Goal: Complete application form

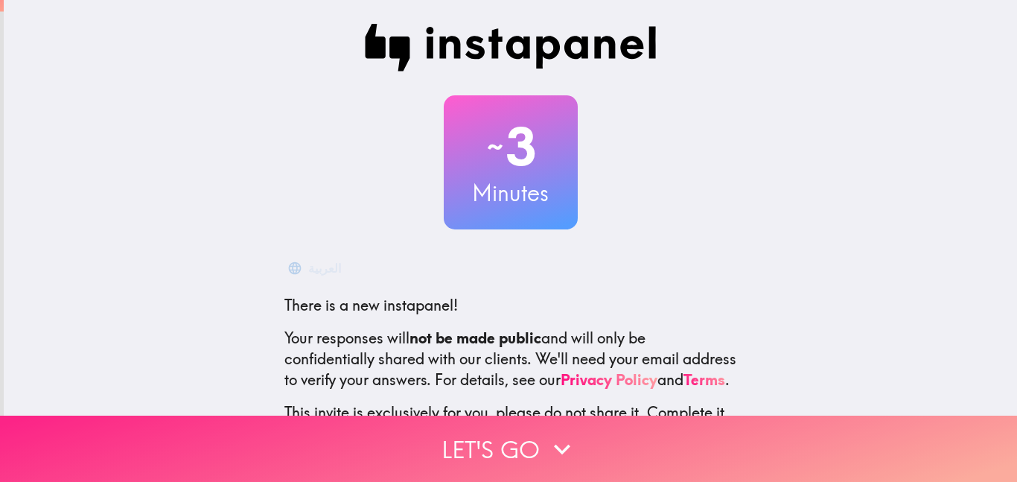
click at [531, 442] on button "Let's go" at bounding box center [508, 448] width 1017 height 66
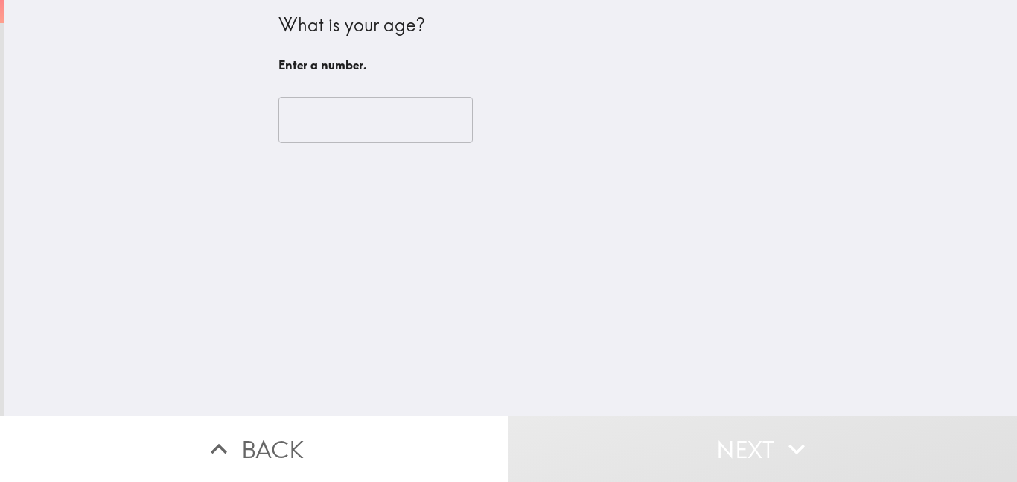
click at [383, 114] on input "number" at bounding box center [375, 120] width 194 height 46
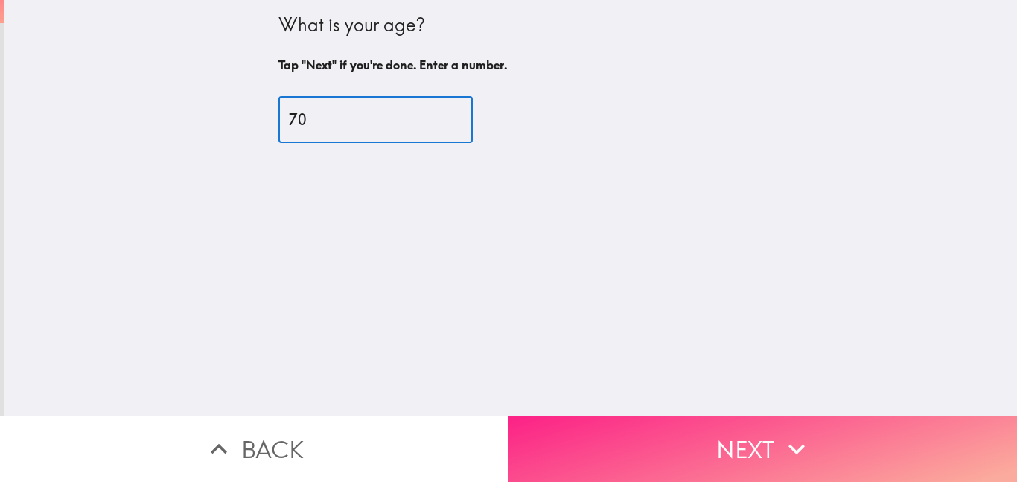
type input "70"
click at [684, 448] on button "Next" at bounding box center [762, 448] width 508 height 66
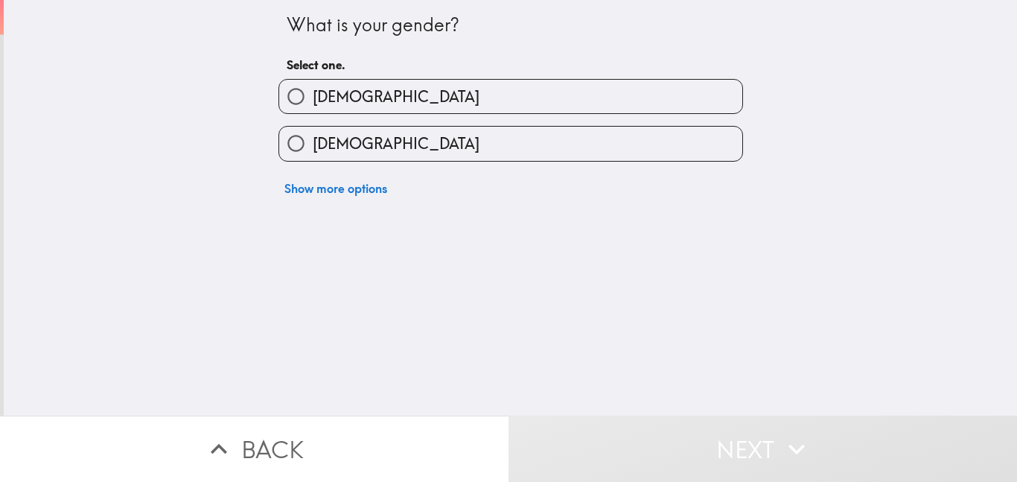
click at [694, 157] on label "[DEMOGRAPHIC_DATA]" at bounding box center [510, 144] width 463 height 34
click at [313, 157] on input "[DEMOGRAPHIC_DATA]" at bounding box center [296, 144] width 34 height 34
radio input "true"
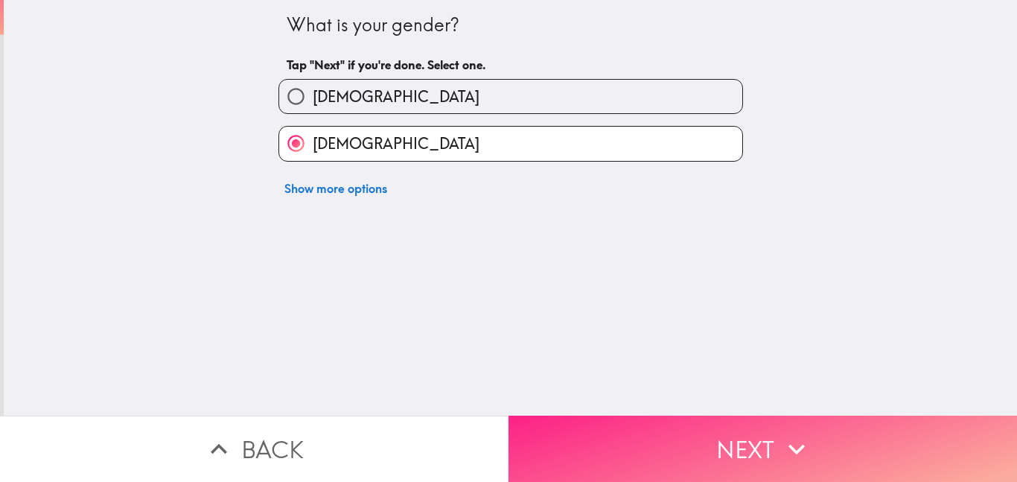
click at [702, 447] on button "Next" at bounding box center [762, 448] width 508 height 66
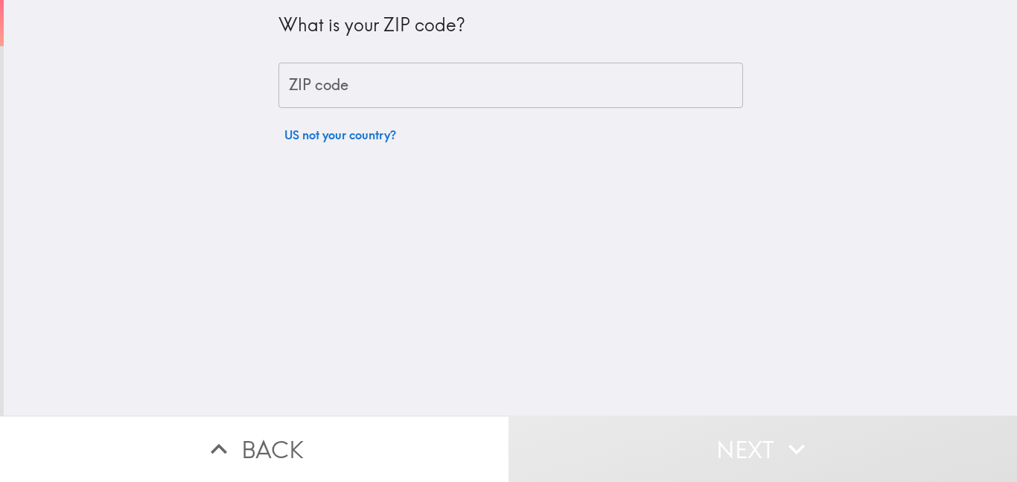
click at [703, 93] on input "ZIP code" at bounding box center [510, 86] width 465 height 46
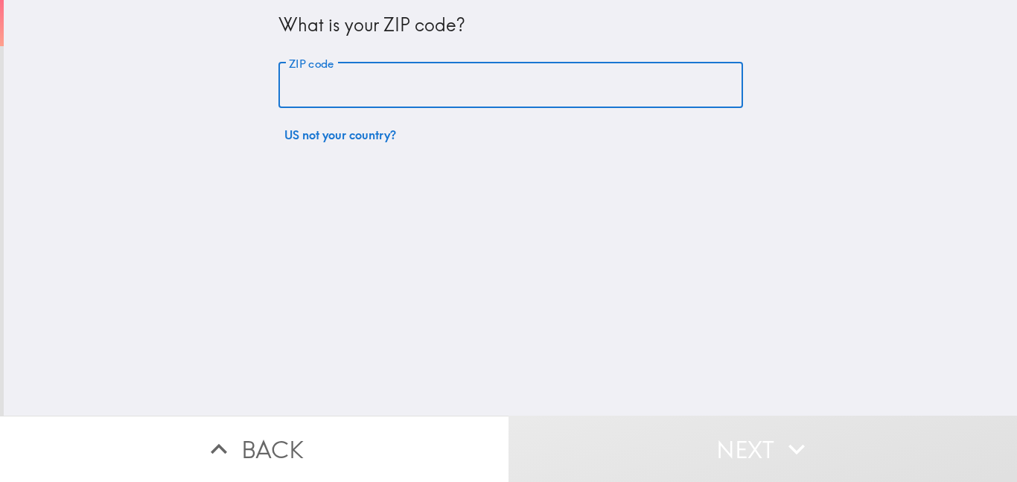
type input "07828"
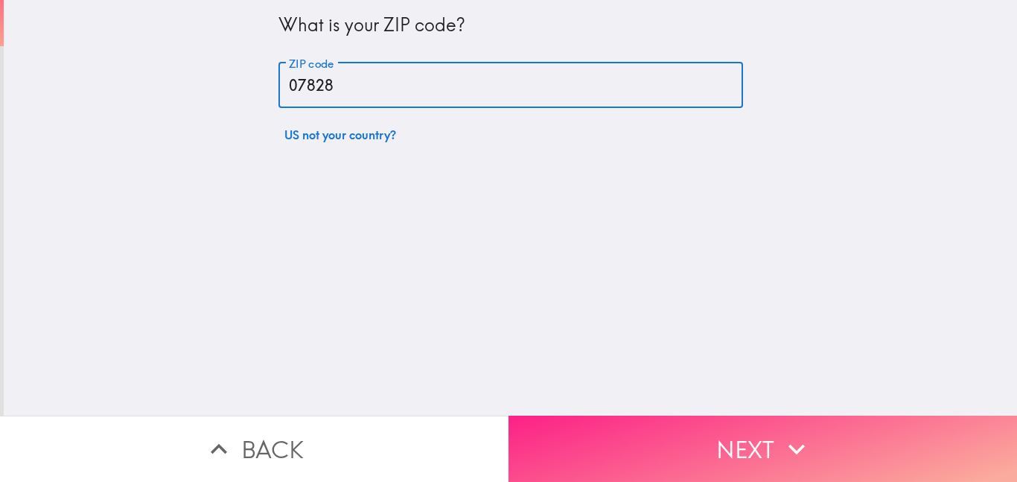
click at [699, 446] on button "Next" at bounding box center [762, 448] width 508 height 66
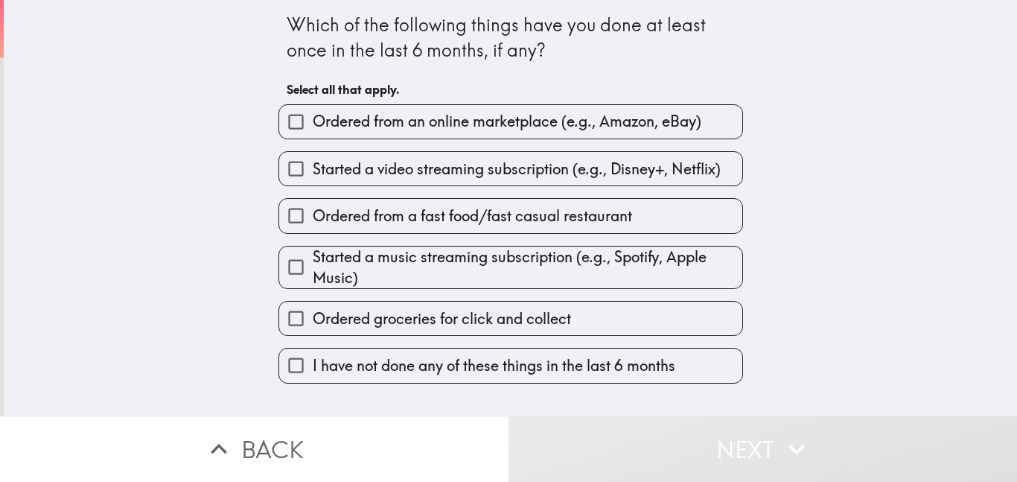
click at [733, 118] on label "Ordered from an online marketplace (e.g., Amazon, eBay)" at bounding box center [510, 122] width 463 height 34
click at [313, 118] on input "Ordered from an online marketplace (e.g., Amazon, eBay)" at bounding box center [296, 122] width 34 height 34
checkbox input "true"
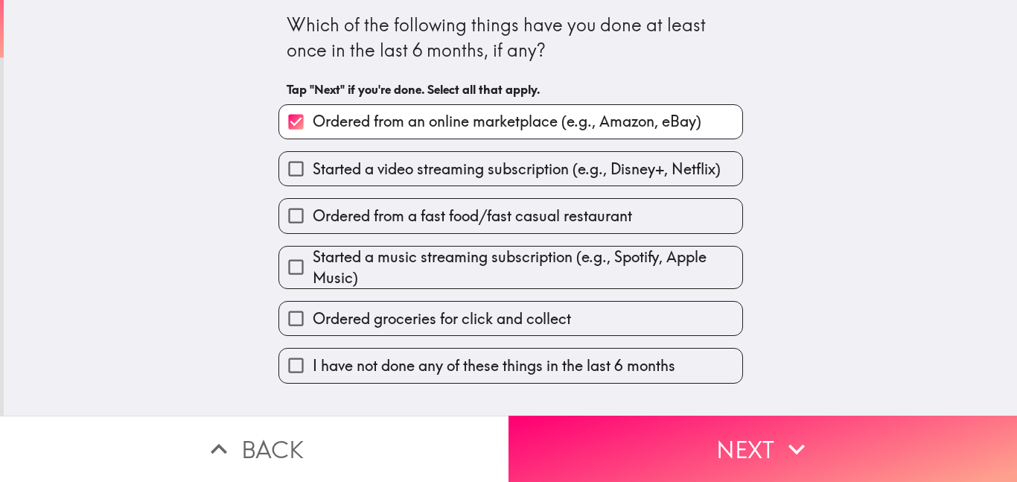
click at [705, 221] on label "Ordered from a fast food/fast casual restaurant" at bounding box center [510, 216] width 463 height 34
click at [313, 221] on input "Ordered from a fast food/fast casual restaurant" at bounding box center [296, 216] width 34 height 34
checkbox input "true"
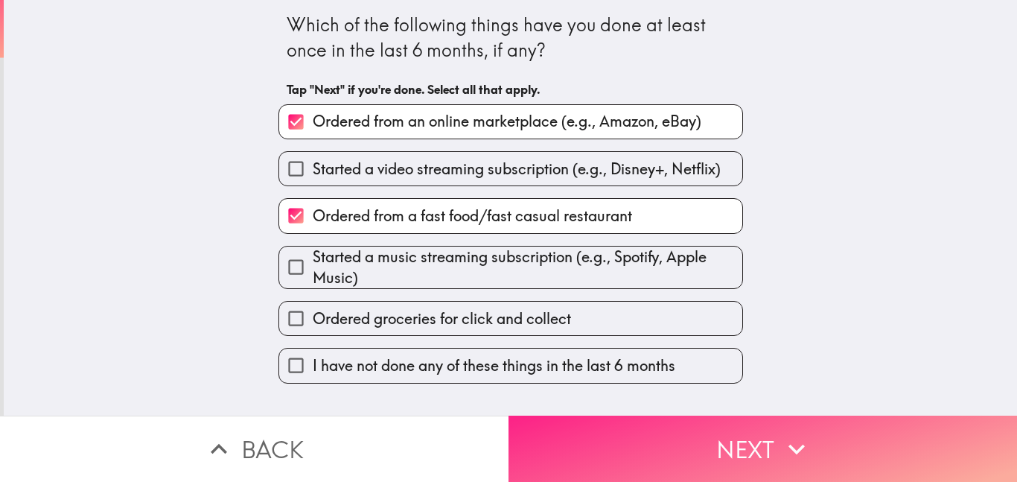
click at [819, 441] on button "Next" at bounding box center [762, 448] width 508 height 66
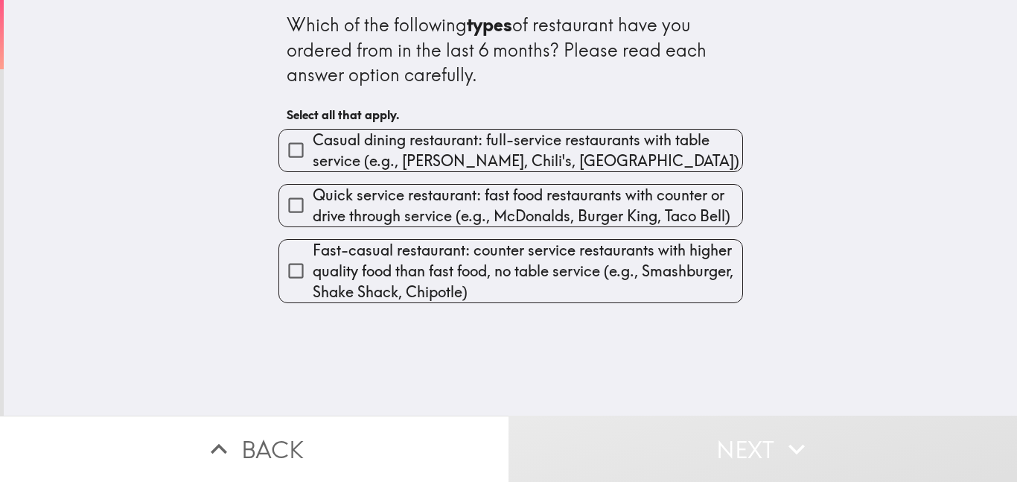
click at [849, 248] on div "Which of the following types of restaurant have you ordered from in the last 6 …" at bounding box center [510, 207] width 1013 height 415
click at [739, 162] on span "Casual dining restaurant: full-service restaurants with table service (e.g., [P…" at bounding box center [528, 151] width 430 height 42
click at [313, 162] on input "Casual dining restaurant: full-service restaurants with table service (e.g., [P…" at bounding box center [296, 150] width 34 height 34
checkbox input "true"
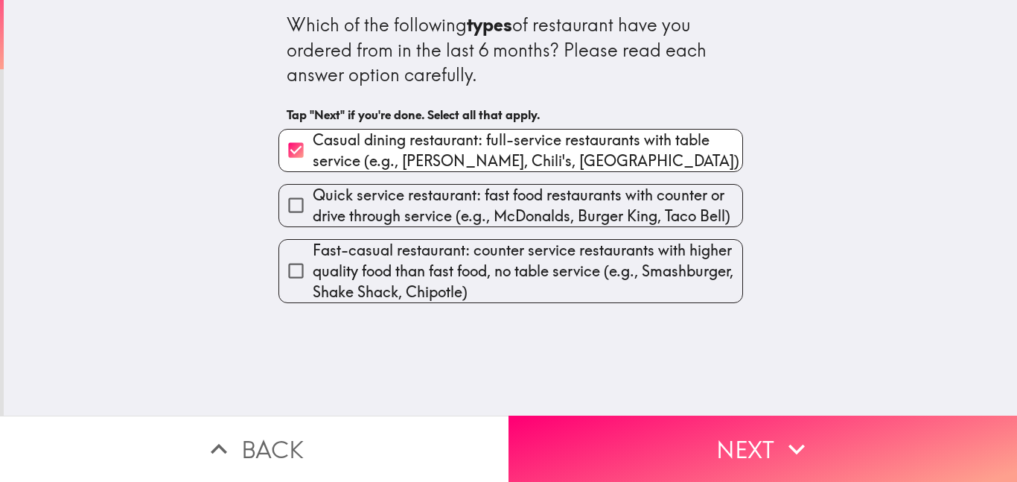
click at [732, 205] on span "Quick service restaurant: fast food restaurants with counter or drive through s…" at bounding box center [528, 206] width 430 height 42
click at [313, 205] on input "Quick service restaurant: fast food restaurants with counter or drive through s…" at bounding box center [296, 205] width 34 height 34
checkbox input "true"
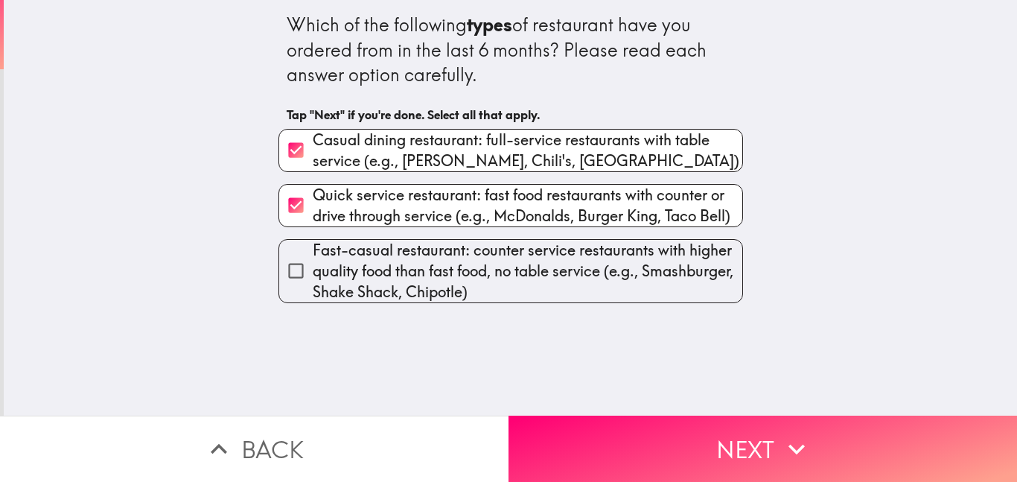
click at [721, 279] on span "Fast-casual restaurant: counter service restaurants with higher quality food th…" at bounding box center [528, 271] width 430 height 63
click at [313, 279] on input "Fast-casual restaurant: counter service restaurants with higher quality food th…" at bounding box center [296, 271] width 34 height 34
checkbox input "true"
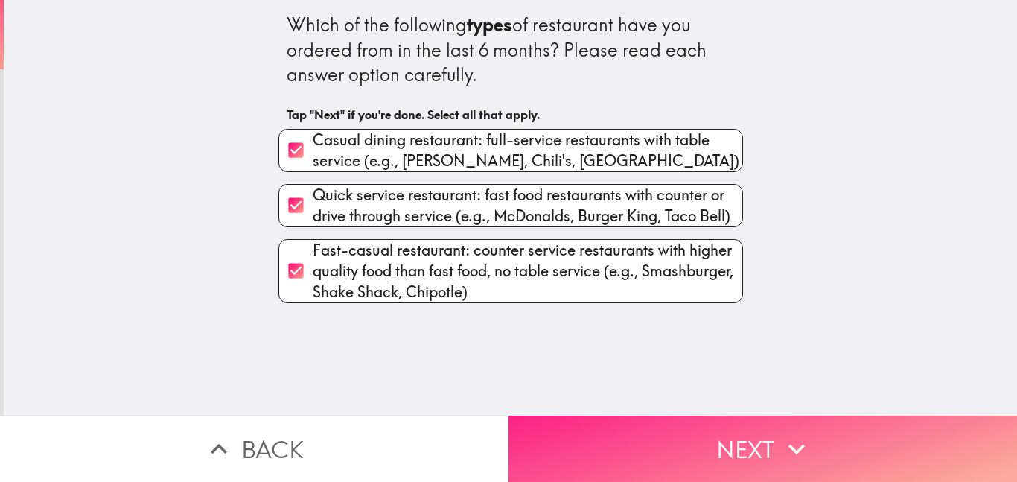
click at [767, 429] on button "Next" at bounding box center [762, 448] width 508 height 66
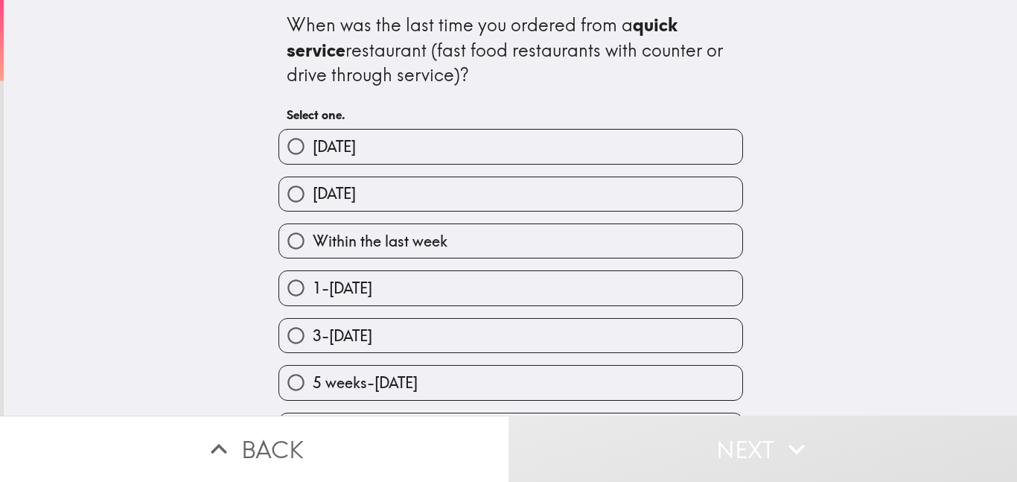
click at [700, 237] on label "Within the last week" at bounding box center [510, 241] width 463 height 34
click at [313, 237] on input "Within the last week" at bounding box center [296, 241] width 34 height 34
radio input "true"
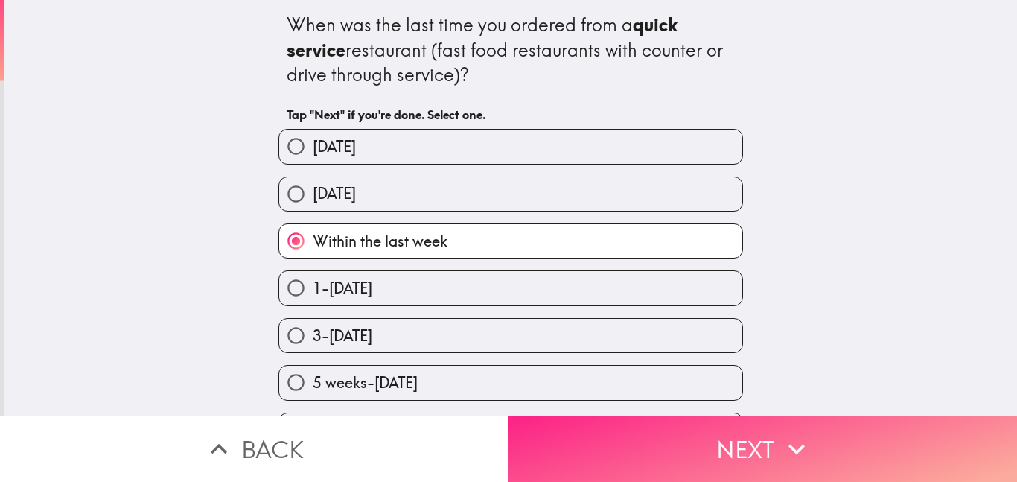
click at [797, 441] on icon "button" at bounding box center [796, 449] width 33 height 33
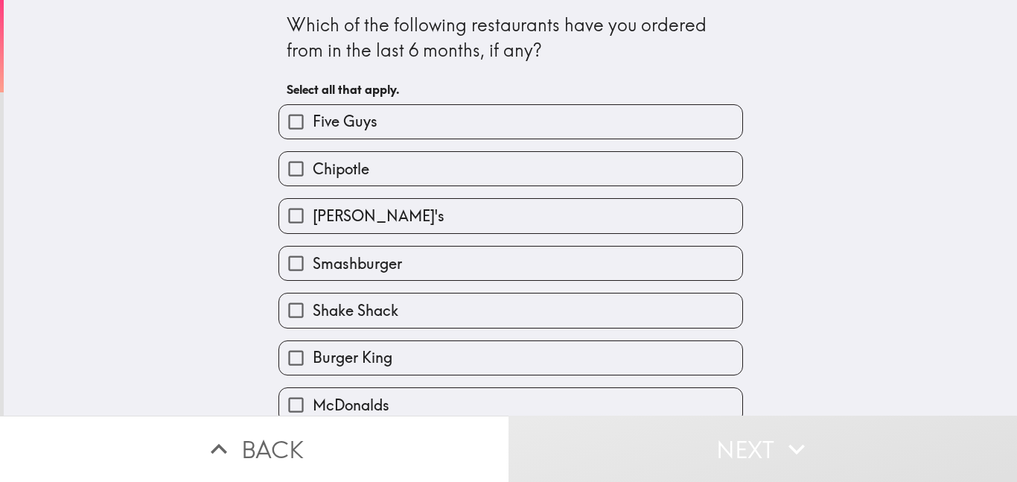
click at [733, 174] on label "Chipotle" at bounding box center [510, 169] width 463 height 34
click at [313, 174] on input "Chipotle" at bounding box center [296, 169] width 34 height 34
checkbox input "true"
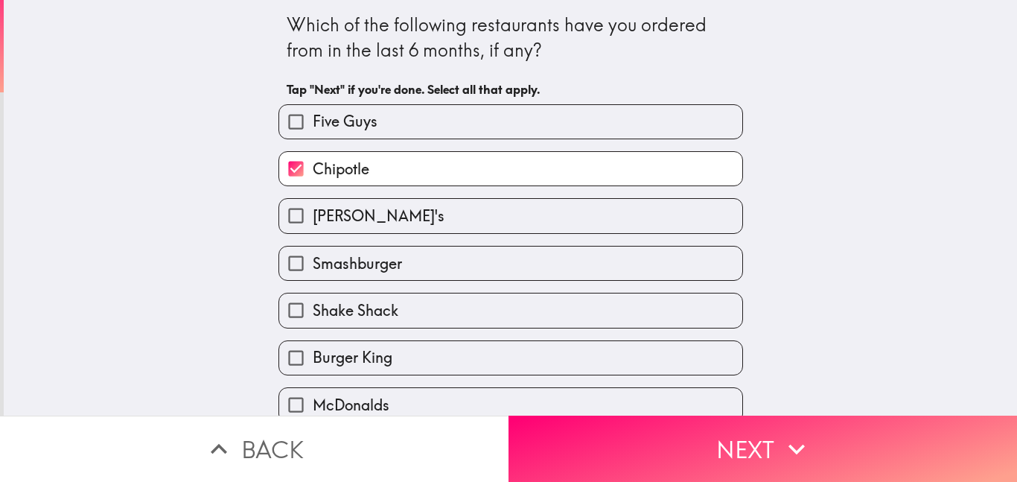
click at [725, 214] on label "[PERSON_NAME]'s" at bounding box center [510, 216] width 463 height 34
click at [313, 214] on input "[PERSON_NAME]'s" at bounding box center [296, 216] width 34 height 34
checkbox input "true"
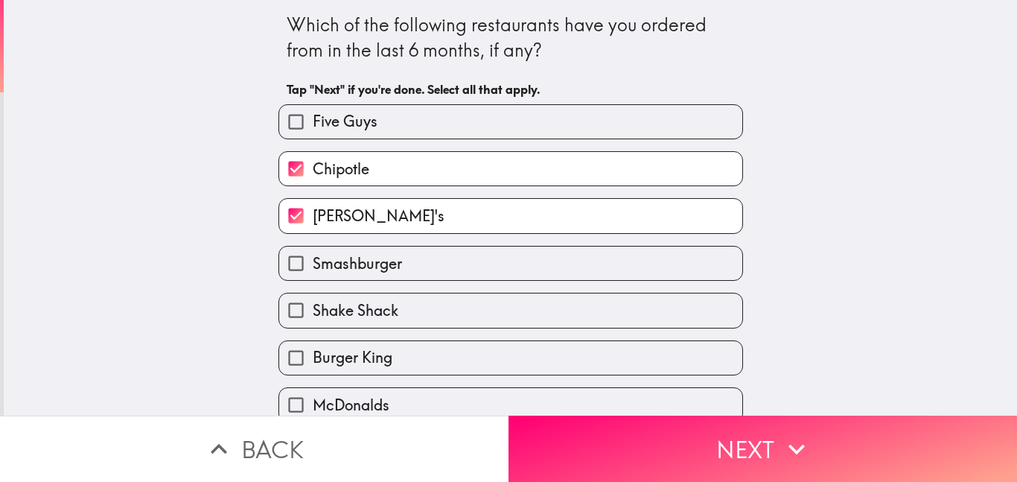
click at [715, 389] on label "McDonalds" at bounding box center [510, 405] width 463 height 34
click at [313, 389] on input "McDonalds" at bounding box center [296, 405] width 34 height 34
checkbox input "true"
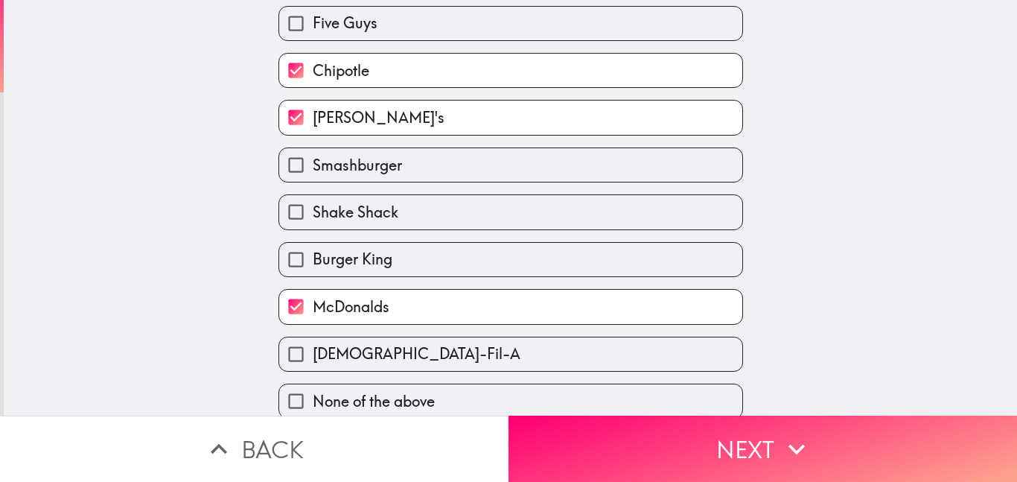
scroll to position [101, 0]
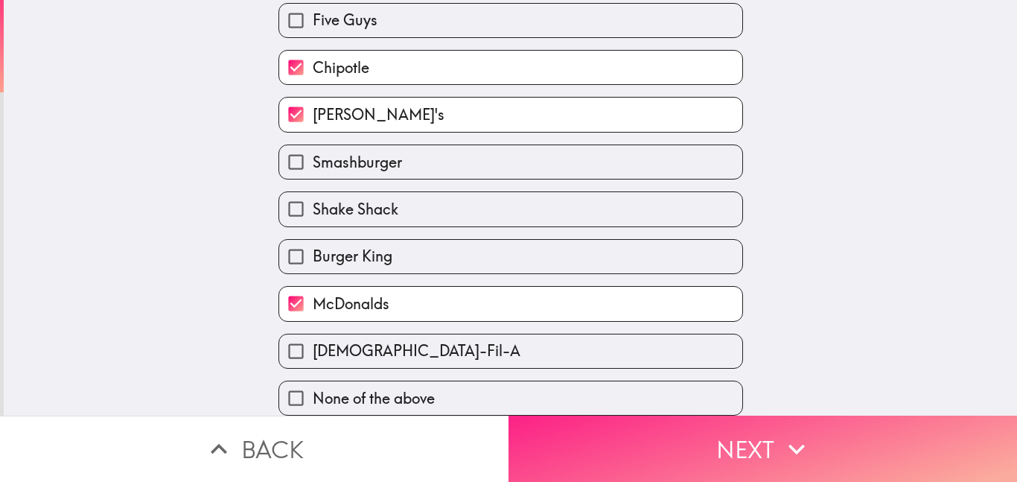
click at [853, 456] on button "Next" at bounding box center [762, 448] width 508 height 66
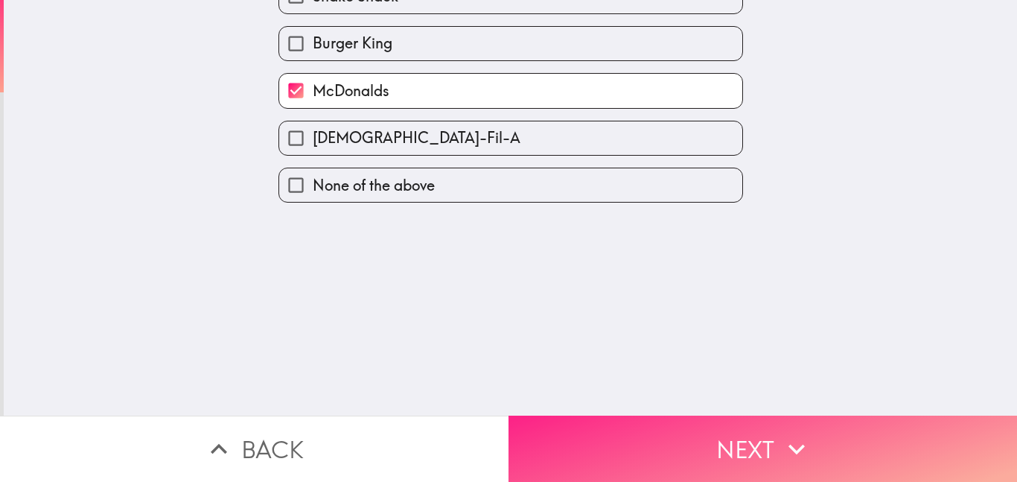
scroll to position [0, 0]
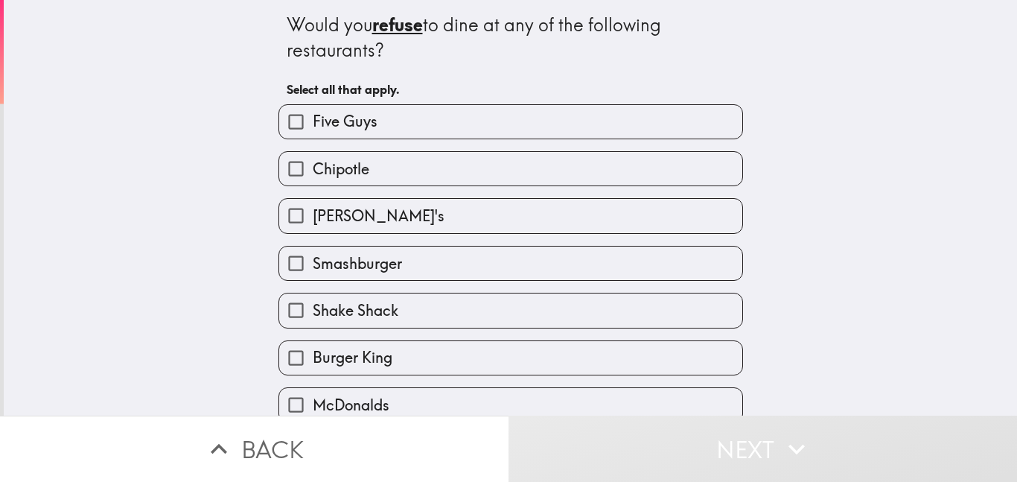
scroll to position [101, 0]
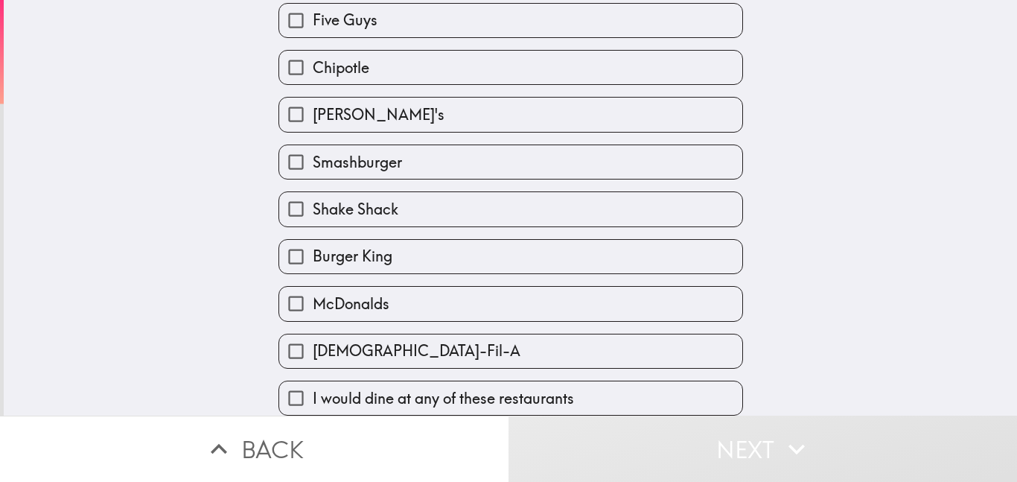
click at [717, 389] on label "I would dine at any of these restaurants" at bounding box center [510, 398] width 463 height 34
click at [313, 389] on input "I would dine at any of these restaurants" at bounding box center [296, 398] width 34 height 34
checkbox input "true"
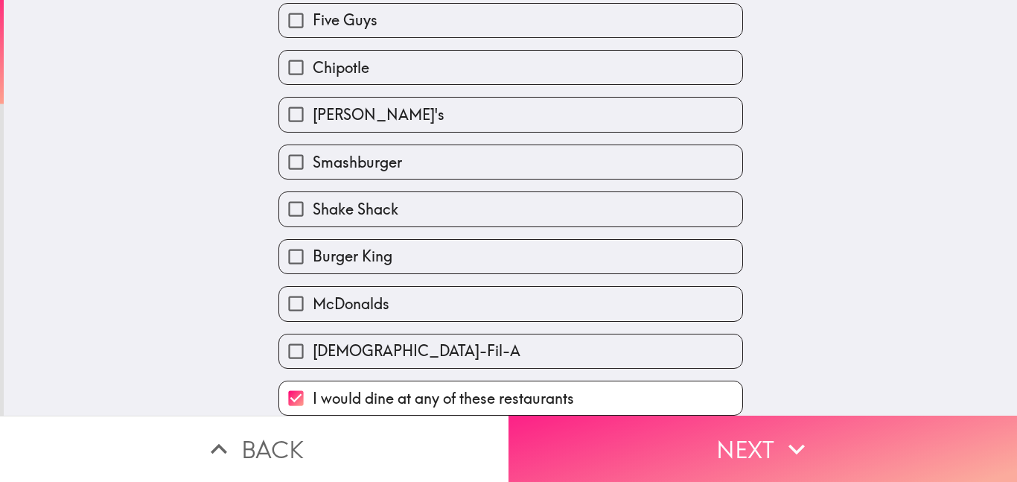
click at [762, 442] on button "Next" at bounding box center [762, 448] width 508 height 66
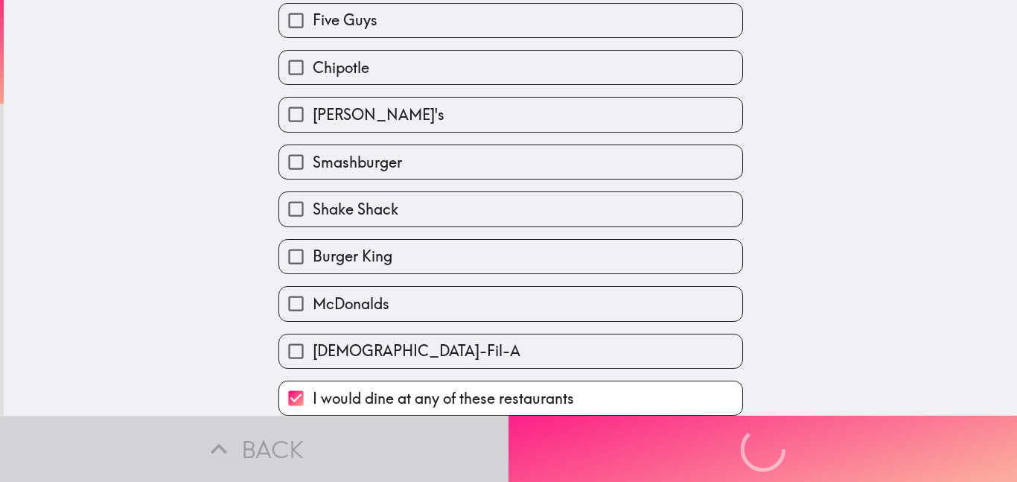
scroll to position [0, 0]
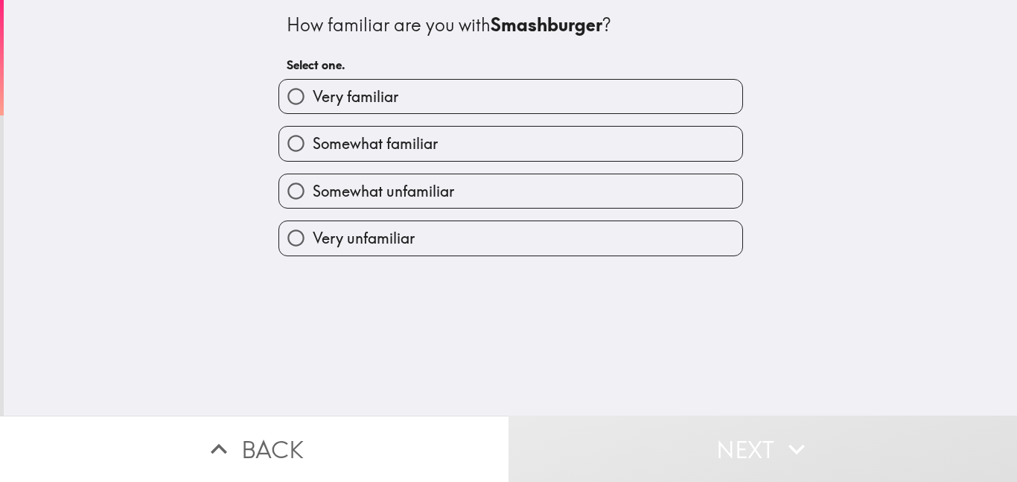
click at [712, 178] on label "Somewhat unfamiliar" at bounding box center [510, 191] width 463 height 34
click at [313, 178] on input "Somewhat unfamiliar" at bounding box center [296, 191] width 34 height 34
radio input "true"
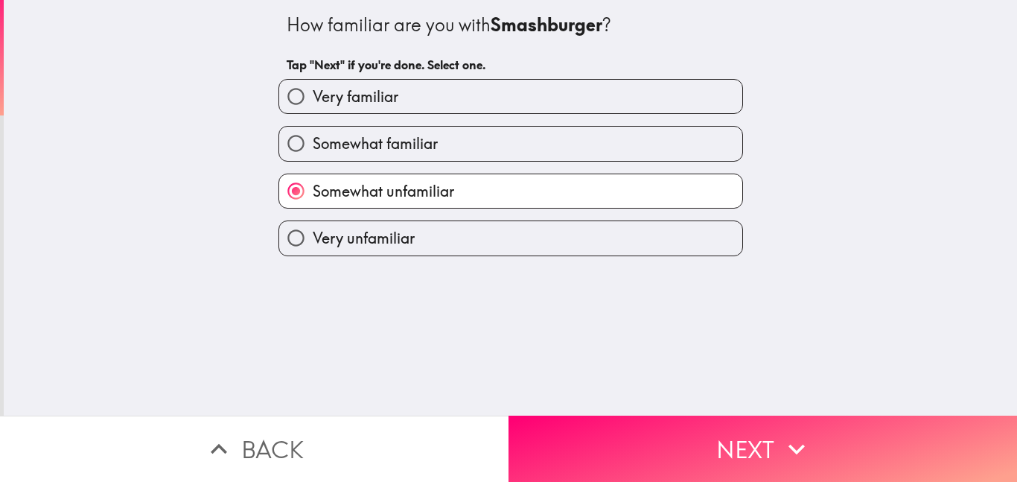
click at [721, 255] on div "Very unfamiliar" at bounding box center [510, 237] width 465 height 35
click at [723, 241] on label "Very unfamiliar" at bounding box center [510, 238] width 463 height 34
click at [313, 241] on input "Very unfamiliar" at bounding box center [296, 238] width 34 height 34
radio input "true"
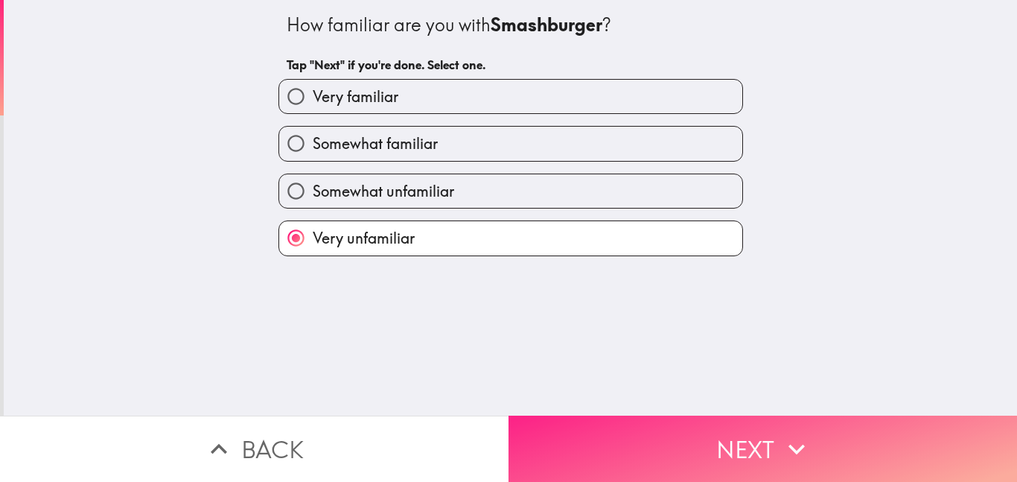
click at [744, 450] on button "Next" at bounding box center [762, 448] width 508 height 66
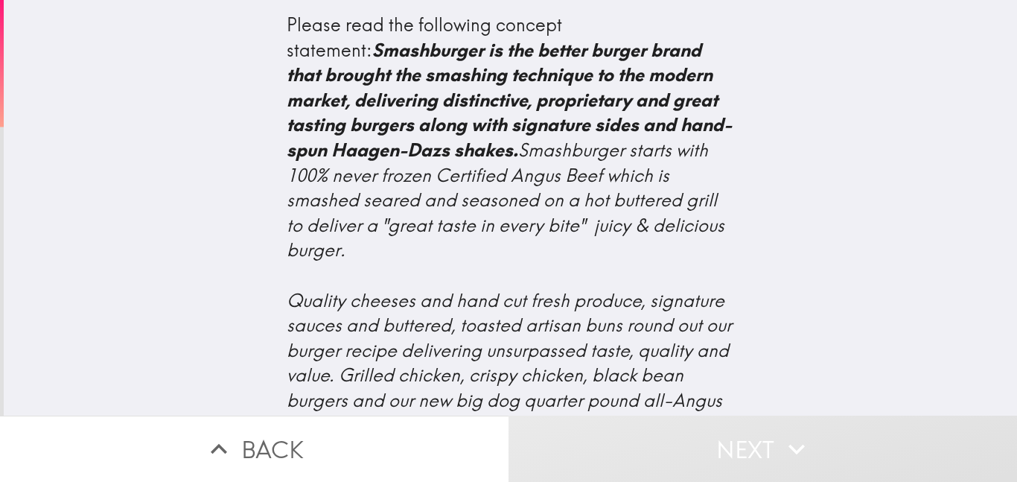
click at [863, 267] on div "Please read the following concept statement: Smashburger is the better burger b…" at bounding box center [510, 207] width 1013 height 415
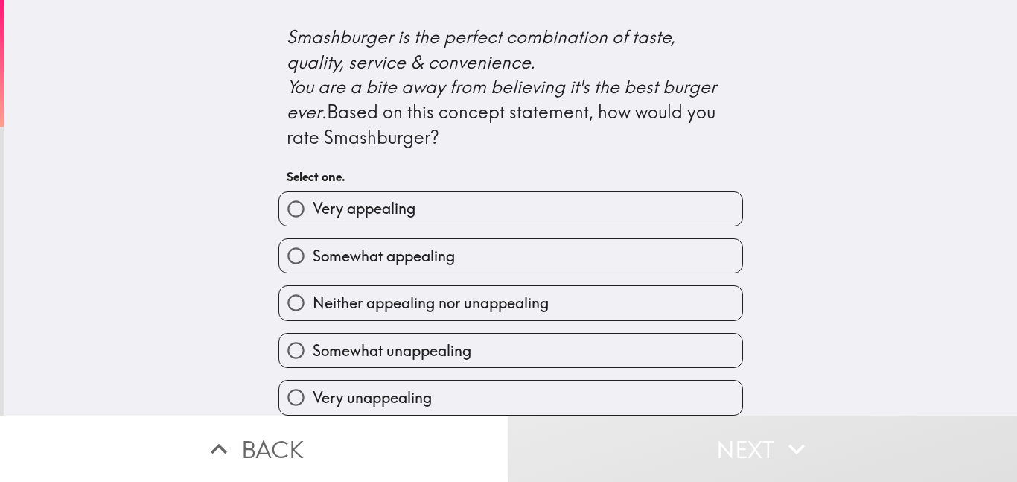
scroll to position [688, 0]
click at [701, 214] on label "Very appealing" at bounding box center [510, 209] width 463 height 34
click at [313, 214] on input "Very appealing" at bounding box center [296, 209] width 34 height 34
radio input "true"
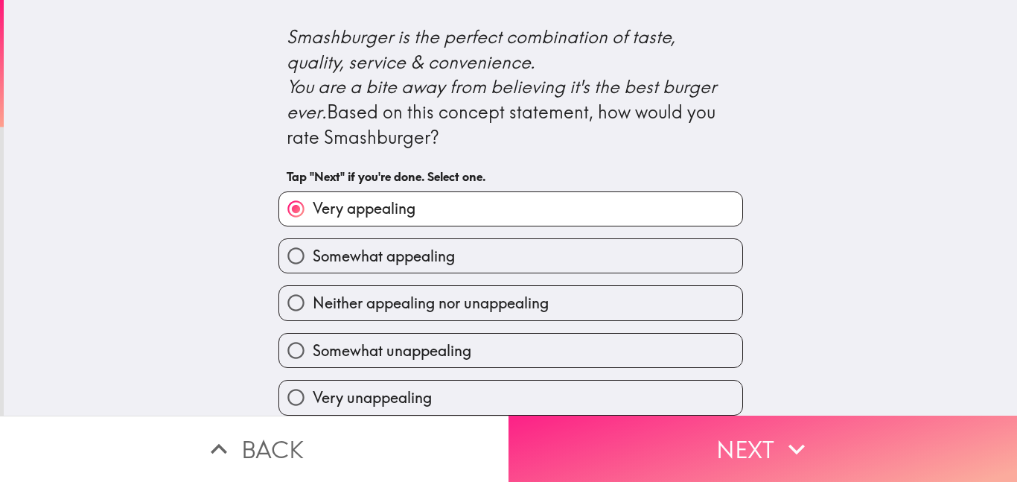
click at [750, 460] on button "Next" at bounding box center [762, 448] width 508 height 66
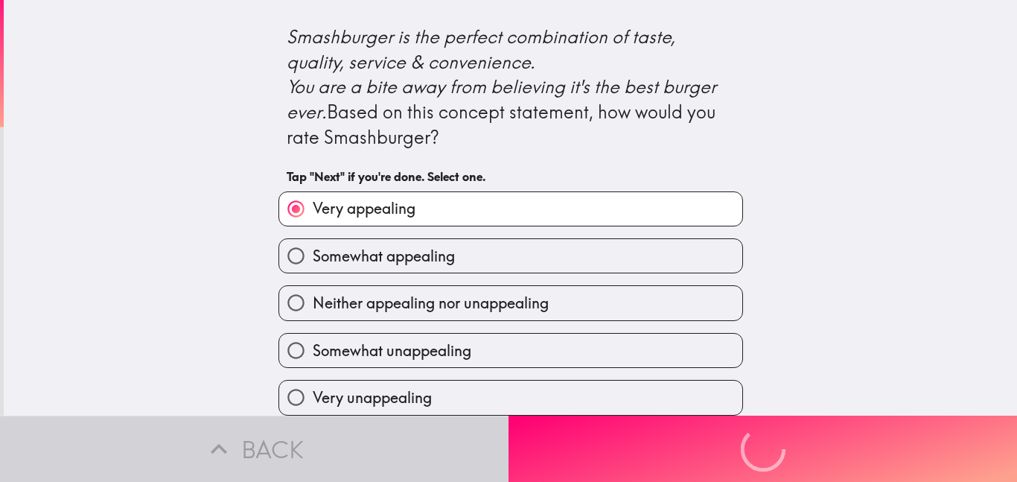
scroll to position [0, 0]
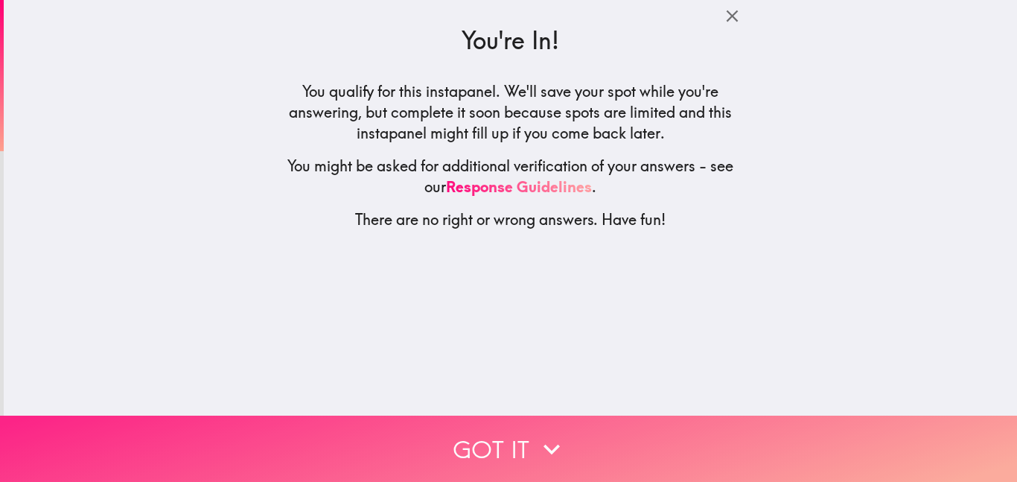
click at [779, 455] on button "Got it" at bounding box center [508, 448] width 1017 height 66
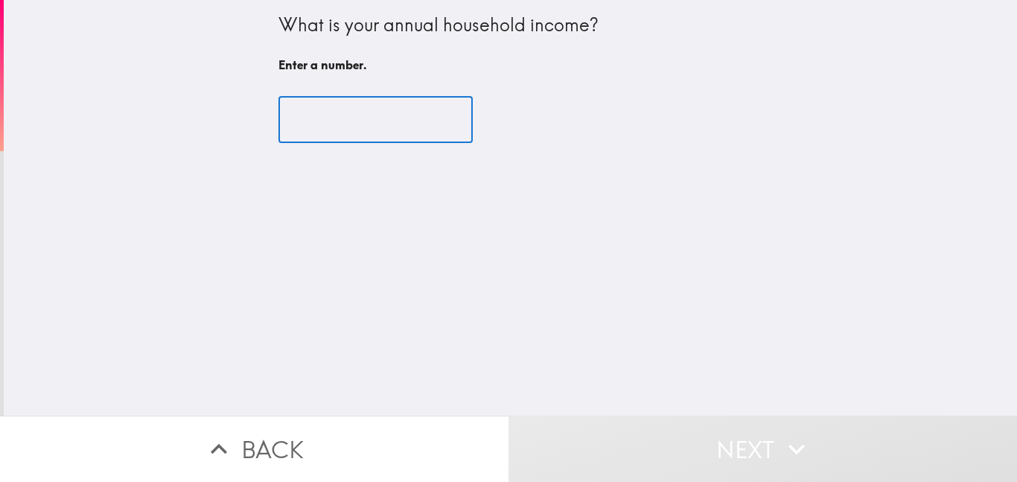
click at [386, 115] on input "number" at bounding box center [375, 120] width 194 height 46
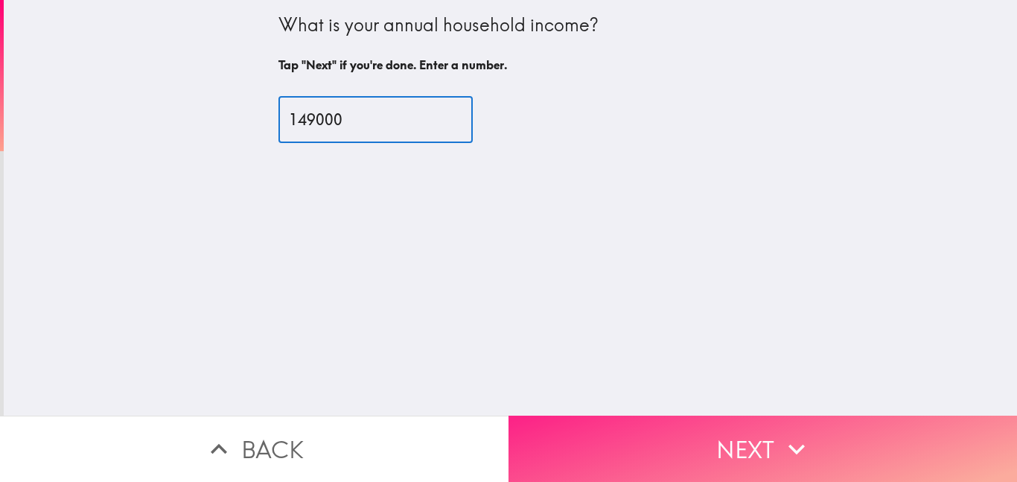
type input "149000"
click at [649, 461] on button "Next" at bounding box center [762, 448] width 508 height 66
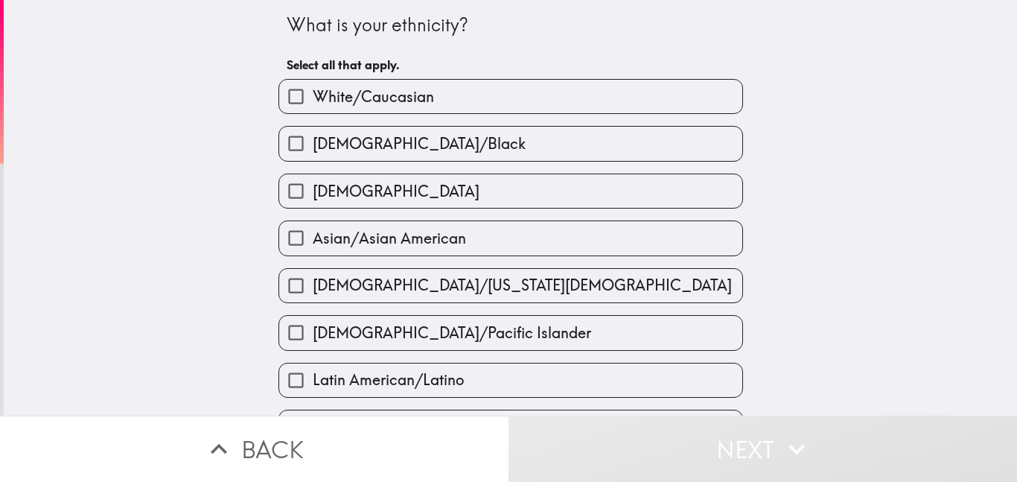
click at [707, 89] on label "White/Caucasian" at bounding box center [510, 97] width 463 height 34
click at [313, 89] on input "White/Caucasian" at bounding box center [296, 97] width 34 height 34
checkbox input "true"
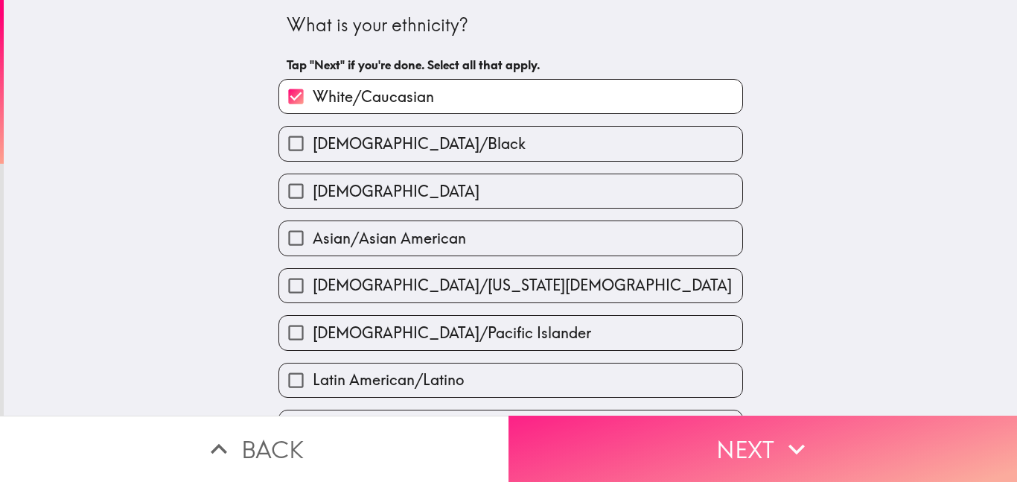
click at [760, 447] on button "Next" at bounding box center [762, 448] width 508 height 66
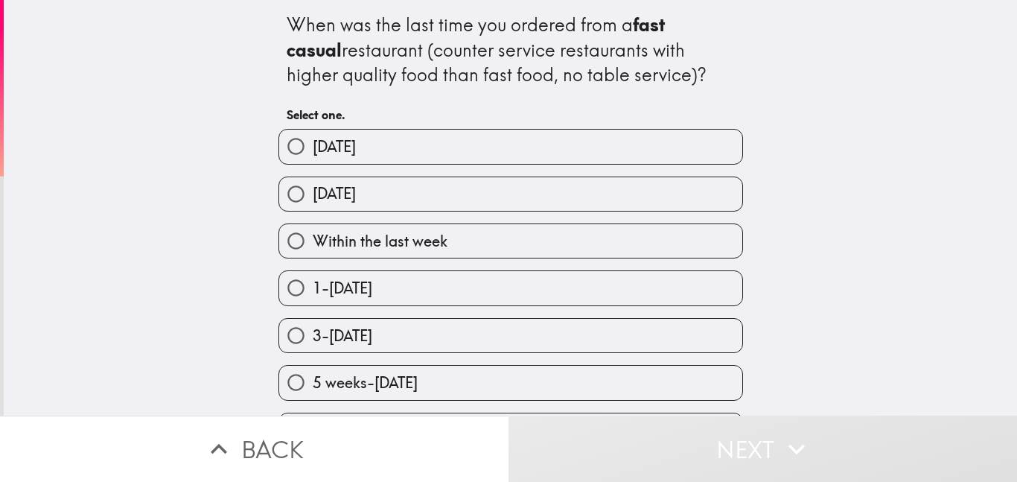
click at [724, 246] on label "Within the last week" at bounding box center [510, 241] width 463 height 34
click at [313, 246] on input "Within the last week" at bounding box center [296, 241] width 34 height 34
radio input "true"
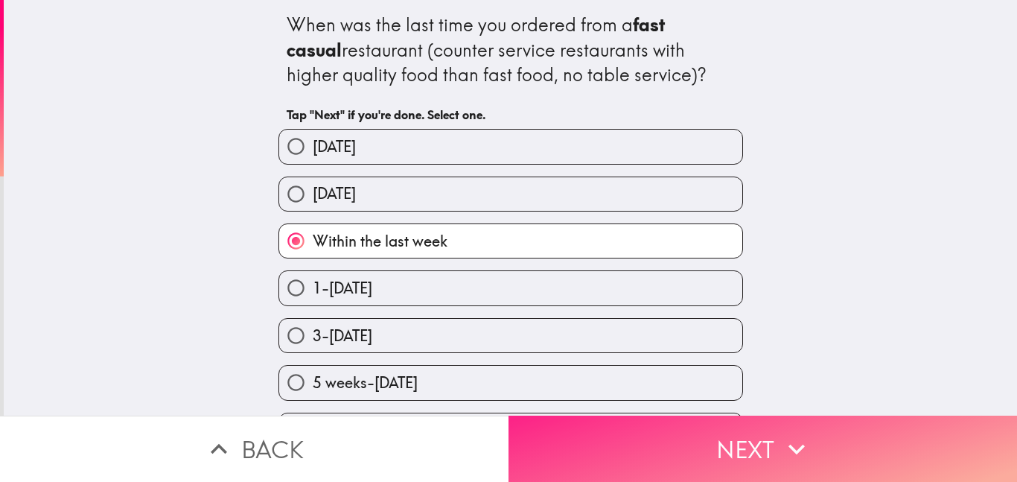
click at [802, 440] on icon "button" at bounding box center [796, 449] width 33 height 33
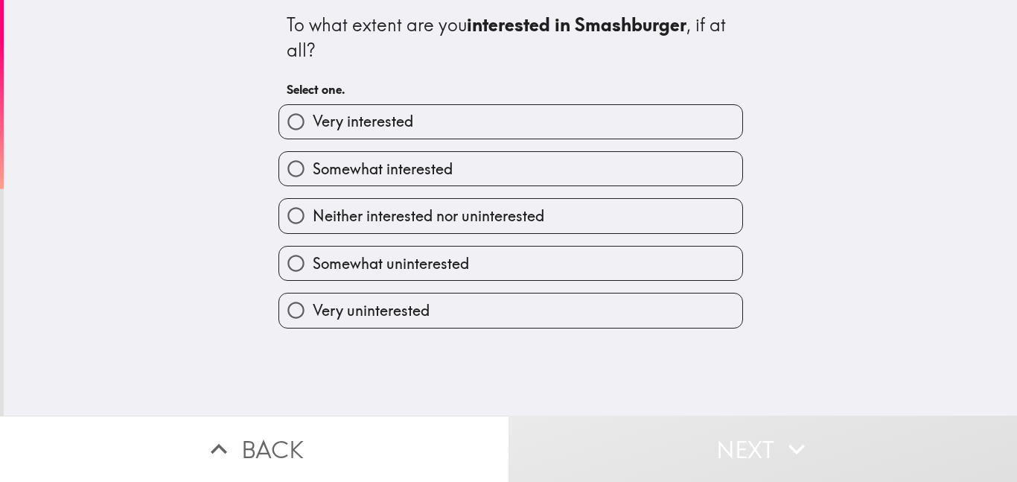
click at [864, 255] on div "To what extent are you interested in Smashburger , if at all? Select one. Very …" at bounding box center [510, 207] width 1013 height 415
click at [684, 208] on label "Neither interested nor uninterested" at bounding box center [510, 216] width 463 height 34
click at [313, 208] on input "Neither interested nor uninterested" at bounding box center [296, 216] width 34 height 34
radio input "true"
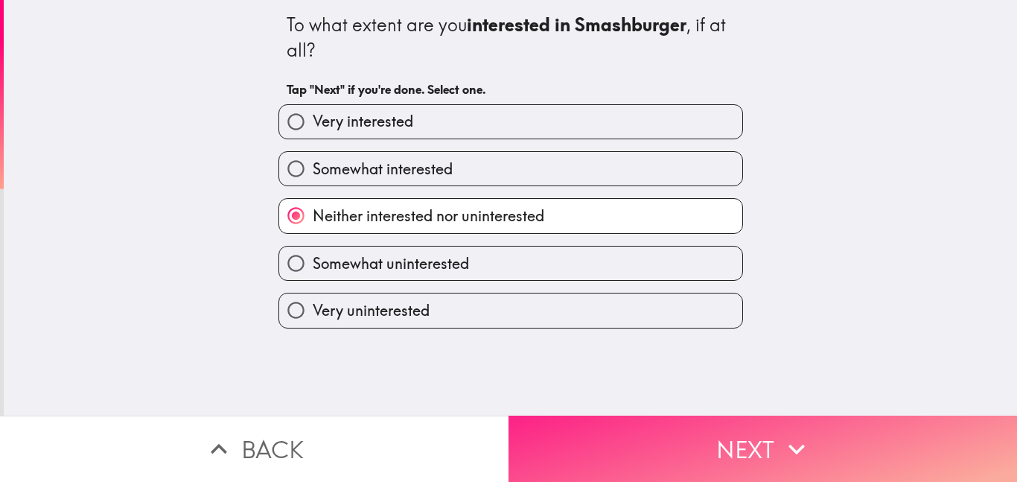
click at [764, 443] on button "Next" at bounding box center [762, 448] width 508 height 66
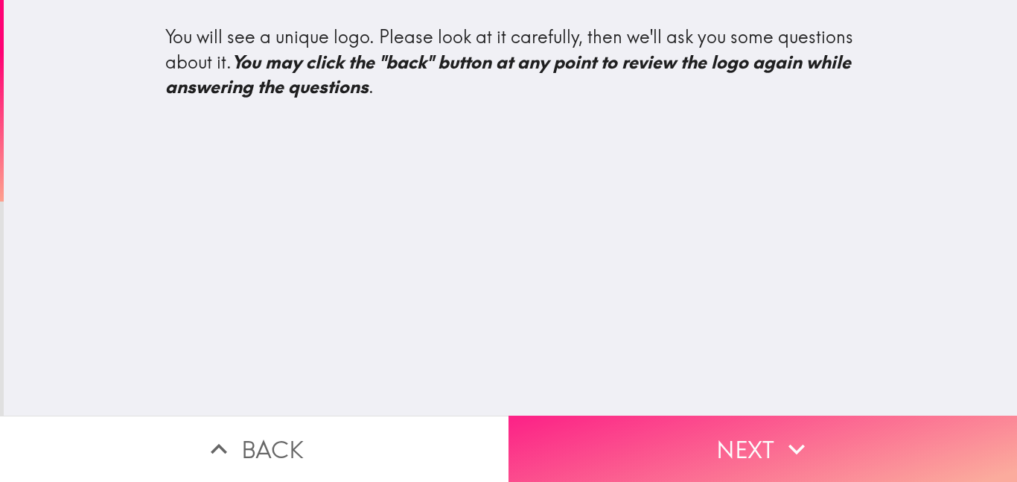
click at [881, 447] on button "Next" at bounding box center [762, 448] width 508 height 66
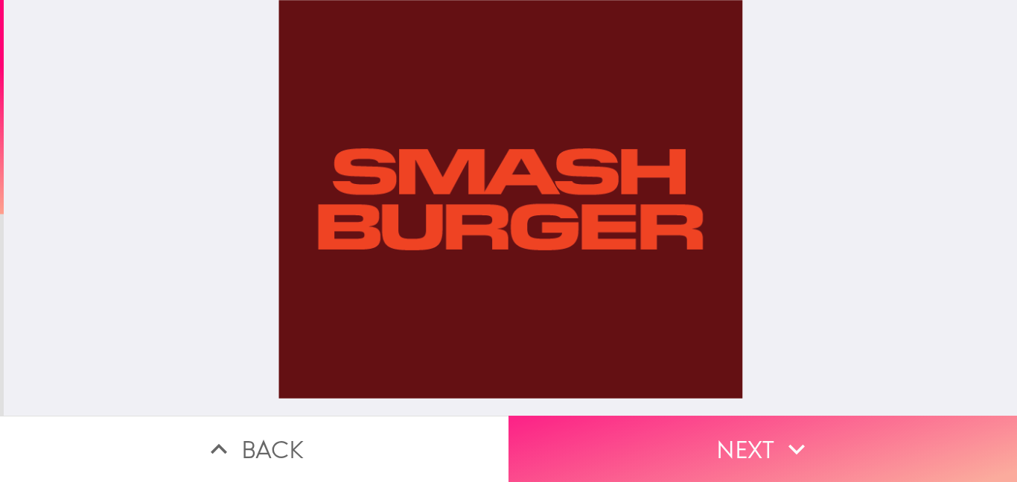
click at [900, 444] on button "Next" at bounding box center [762, 448] width 508 height 66
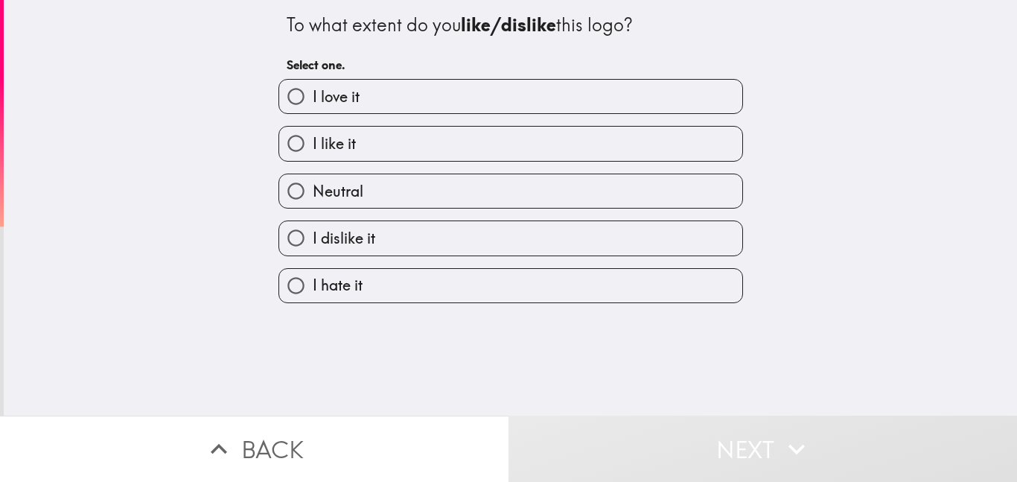
click at [735, 183] on label "Neutral" at bounding box center [510, 191] width 463 height 34
click at [313, 183] on input "Neutral" at bounding box center [296, 191] width 34 height 34
radio input "true"
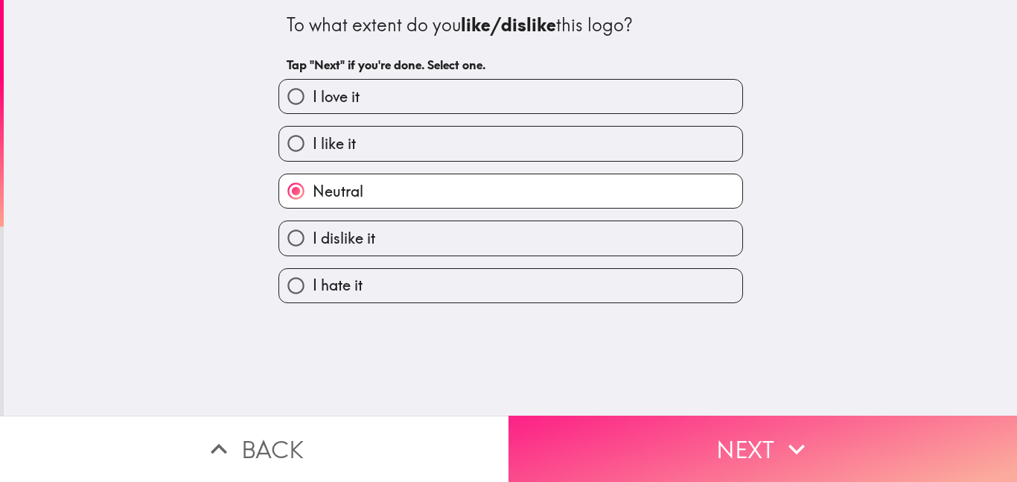
click at [768, 443] on button "Next" at bounding box center [762, 448] width 508 height 66
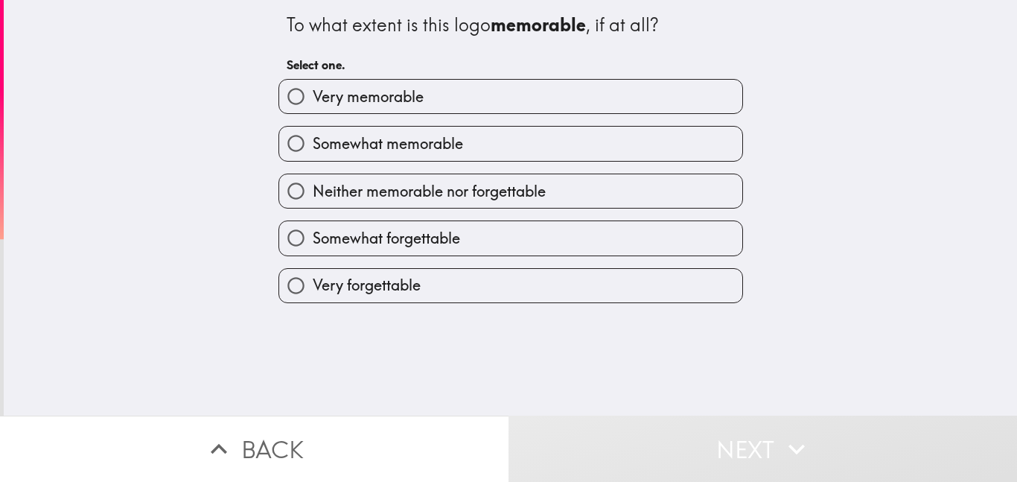
click at [716, 182] on label "Neither memorable nor forgettable" at bounding box center [510, 191] width 463 height 34
click at [313, 182] on input "Neither memorable nor forgettable" at bounding box center [296, 191] width 34 height 34
radio input "true"
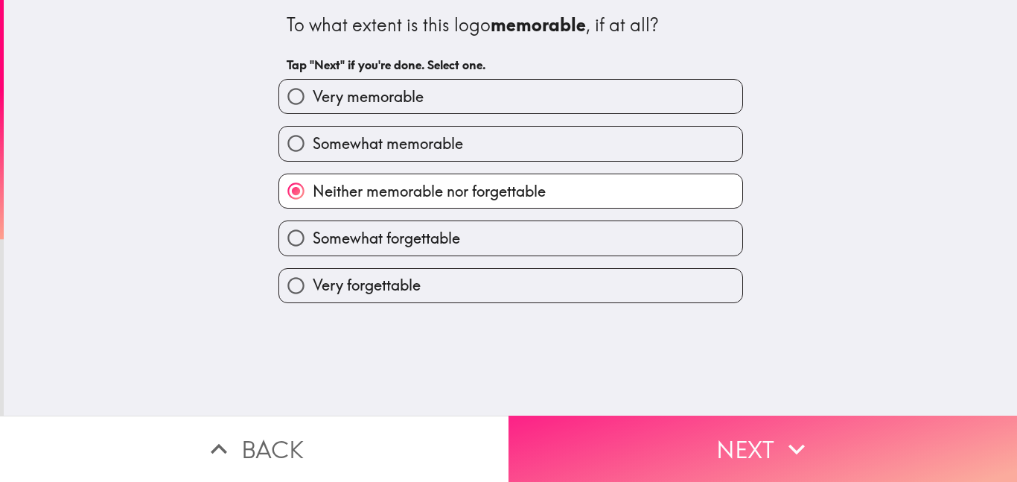
click at [763, 438] on button "Next" at bounding box center [762, 448] width 508 height 66
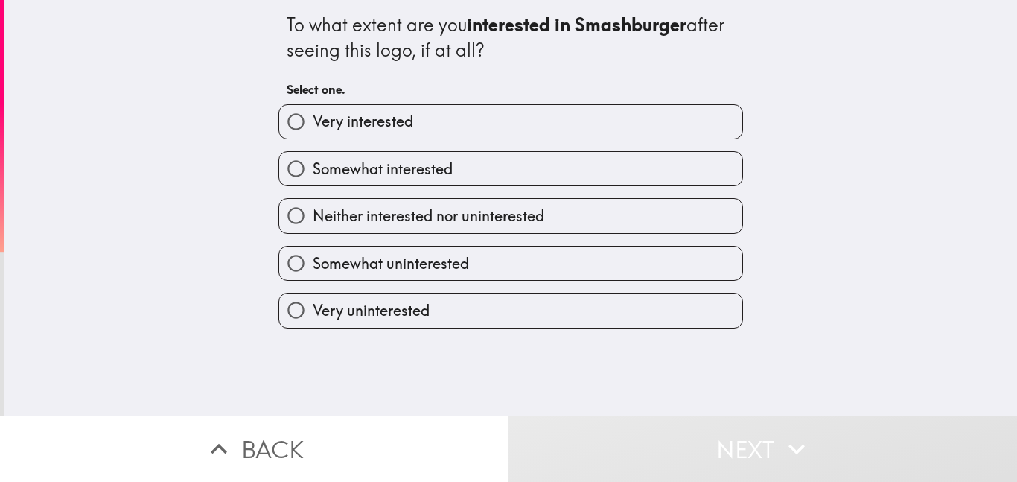
click at [832, 315] on div "To what extent are you interested in Smashburger after seeing this logo, if at …" at bounding box center [510, 207] width 1013 height 415
click at [637, 217] on label "Neither interested nor uninterested" at bounding box center [510, 216] width 463 height 34
click at [313, 217] on input "Neither interested nor uninterested" at bounding box center [296, 216] width 34 height 34
radio input "true"
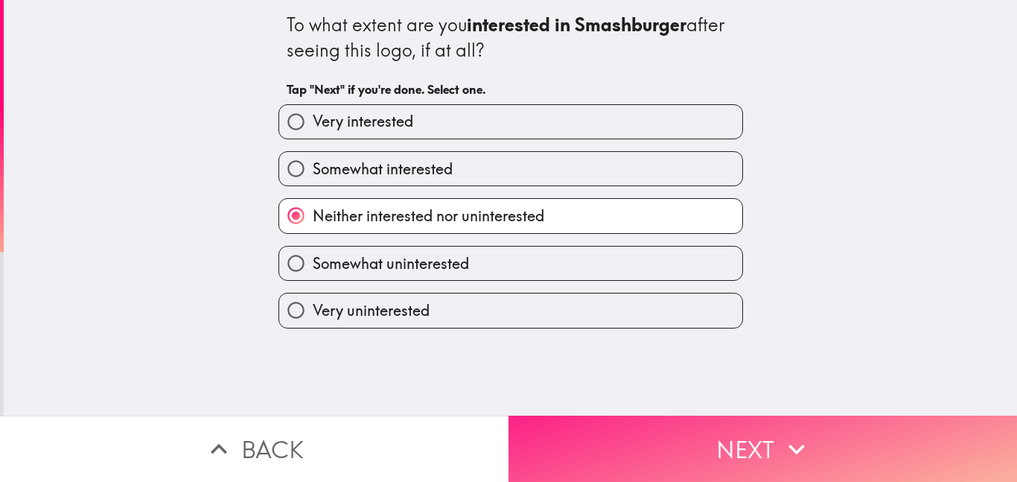
click at [721, 441] on button "Next" at bounding box center [762, 448] width 508 height 66
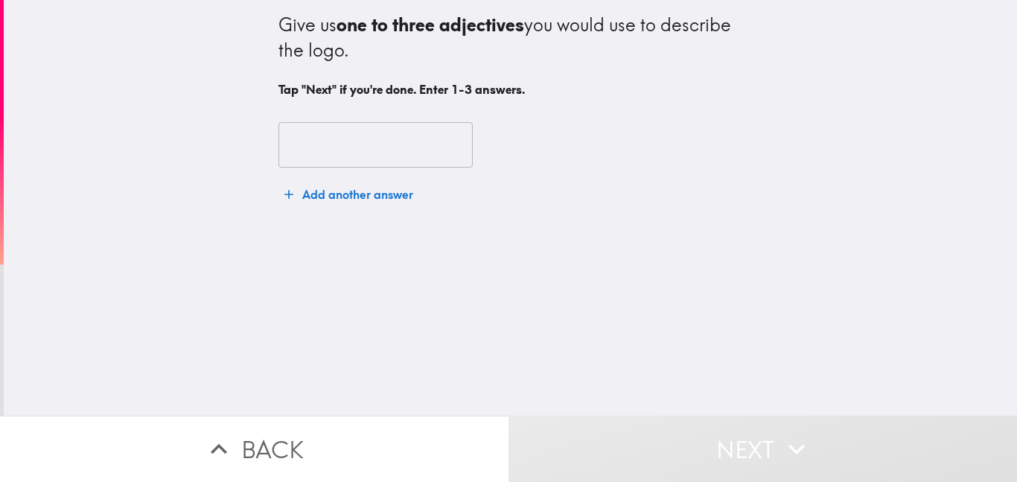
click at [426, 146] on input "text" at bounding box center [375, 145] width 194 height 46
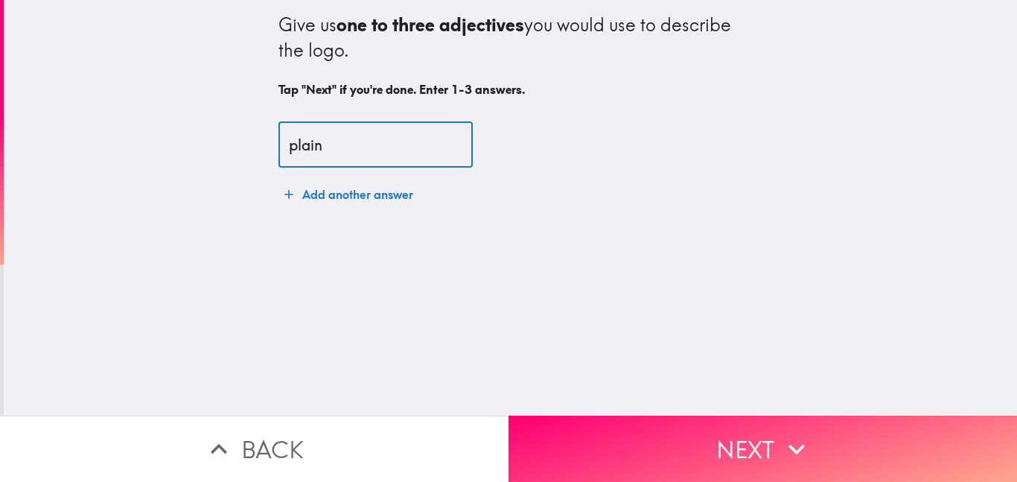
type input "plain"
click at [386, 194] on button "Add another answer" at bounding box center [348, 194] width 141 height 30
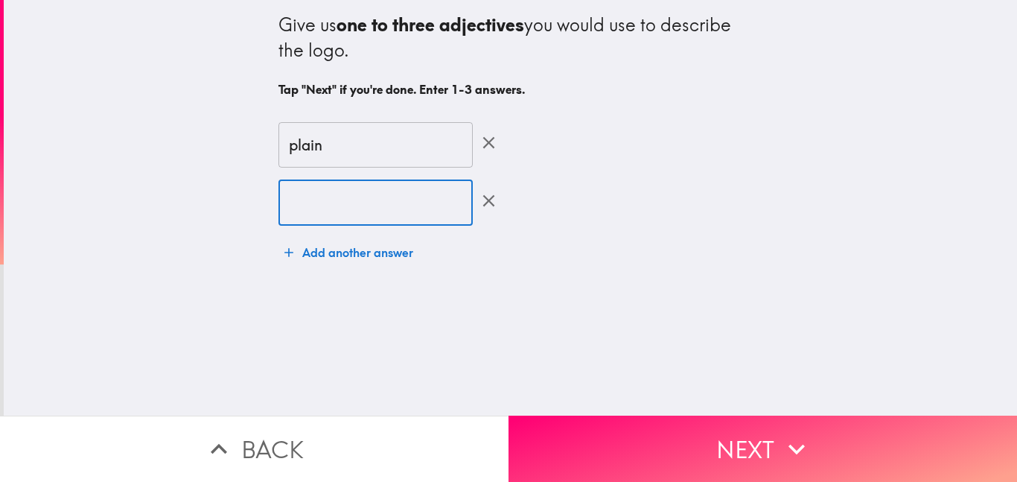
click at [386, 200] on input "text" at bounding box center [375, 202] width 194 height 46
type input "boring"
click at [365, 250] on button "Add another answer" at bounding box center [348, 252] width 141 height 30
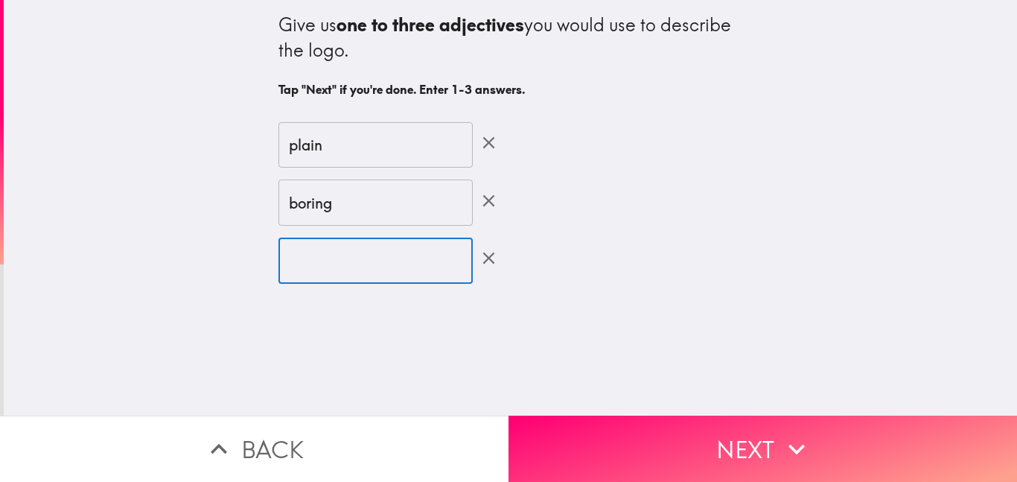
click at [368, 262] on input "text" at bounding box center [375, 260] width 194 height 46
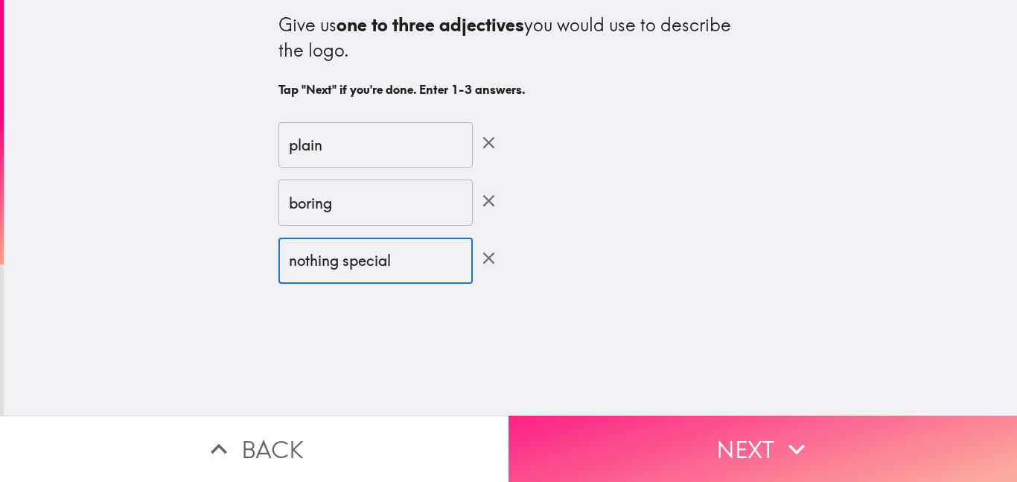
type input "nothing special"
click at [775, 456] on button "Next" at bounding box center [762, 448] width 508 height 66
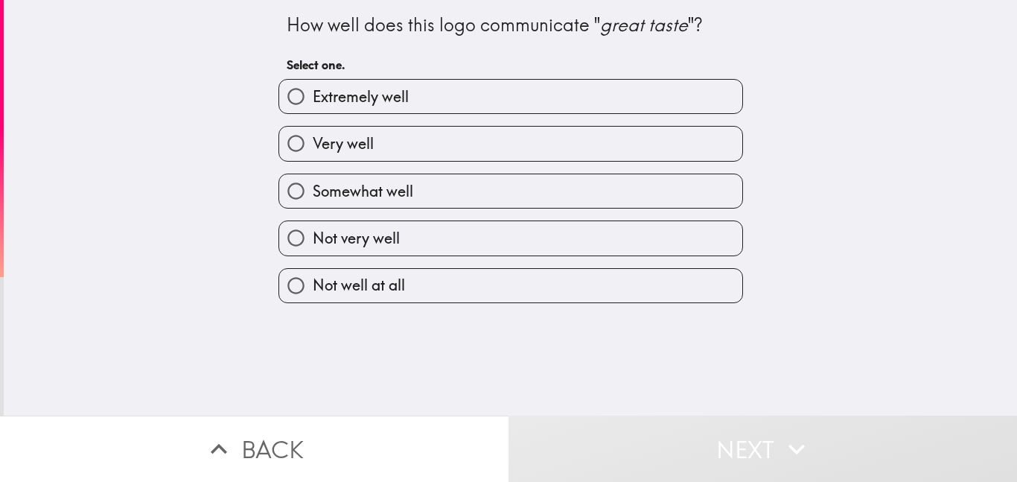
click at [708, 275] on label "Not well at all" at bounding box center [510, 286] width 463 height 34
click at [313, 275] on input "Not well at all" at bounding box center [296, 286] width 34 height 34
radio input "true"
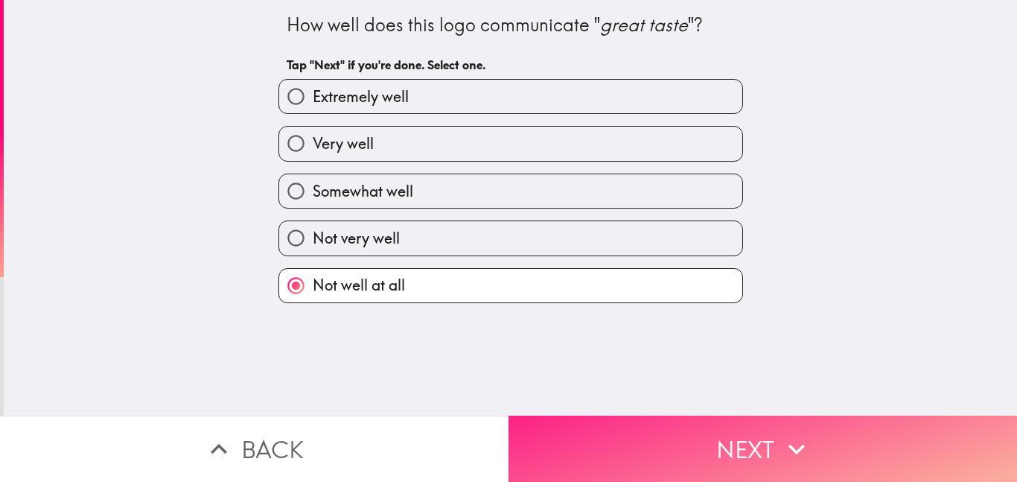
click at [813, 453] on button "Next" at bounding box center [762, 448] width 508 height 66
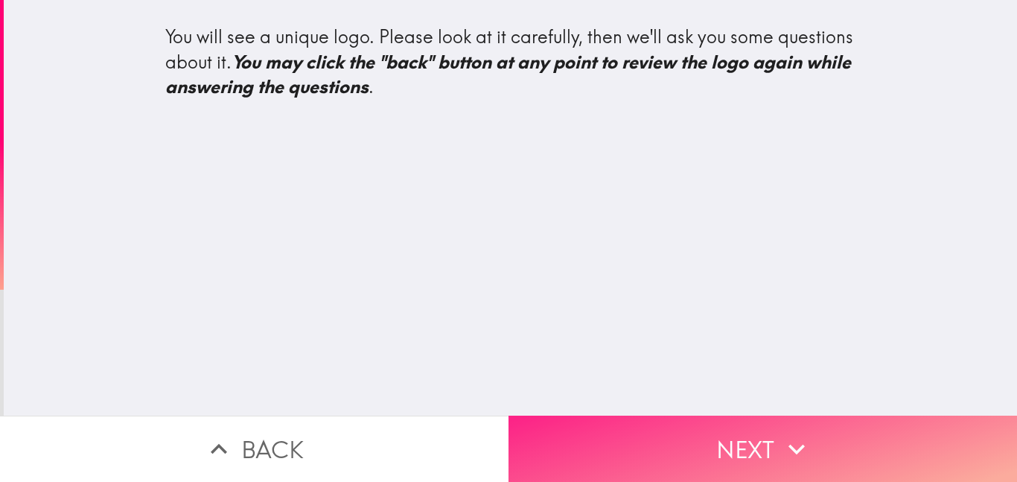
click at [871, 444] on button "Next" at bounding box center [762, 448] width 508 height 66
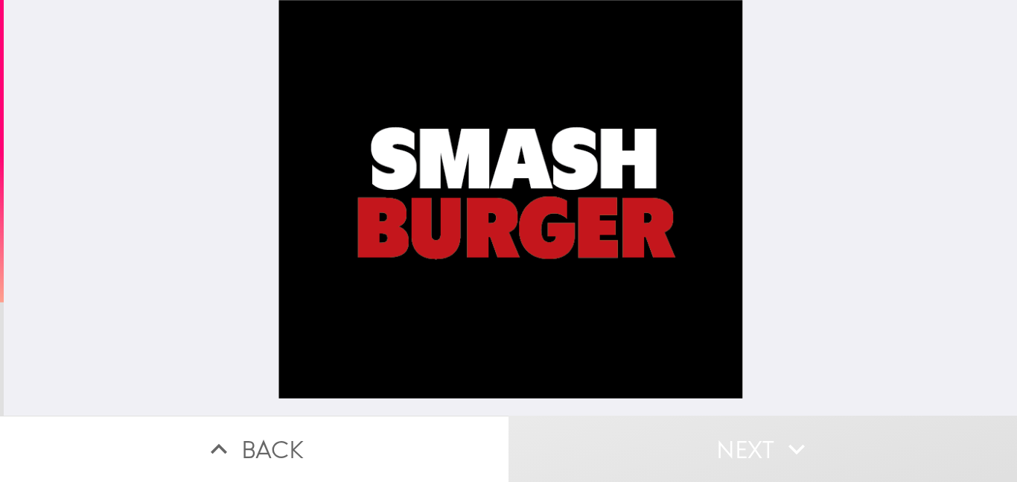
click at [877, 220] on div at bounding box center [510, 207] width 1013 height 415
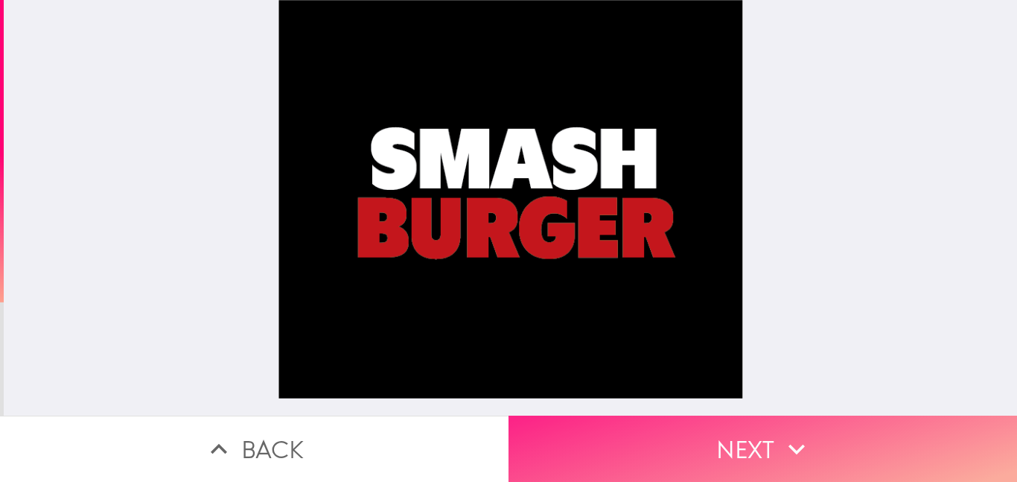
click at [861, 436] on button "Next" at bounding box center [762, 448] width 508 height 66
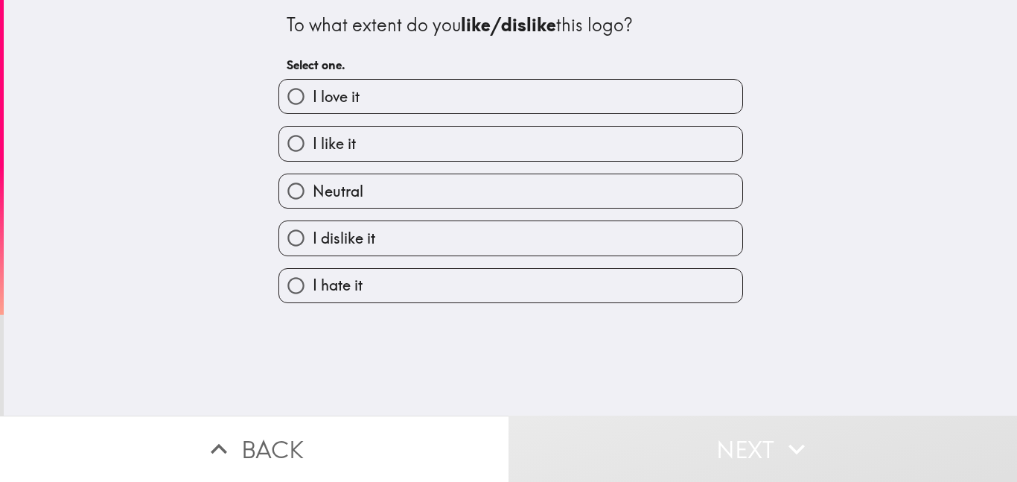
click at [610, 226] on label "I dislike it" at bounding box center [510, 238] width 463 height 34
click at [313, 226] on input "I dislike it" at bounding box center [296, 238] width 34 height 34
radio input "true"
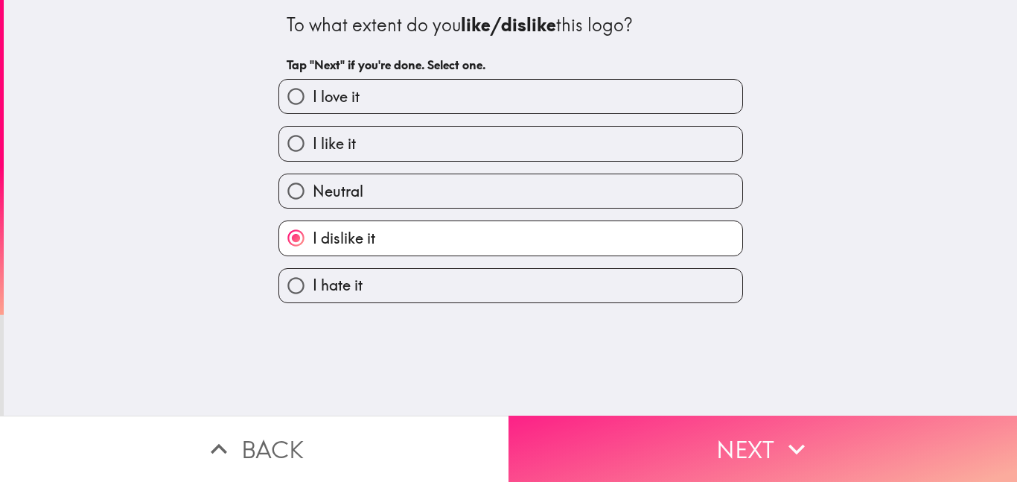
click at [681, 436] on button "Next" at bounding box center [762, 448] width 508 height 66
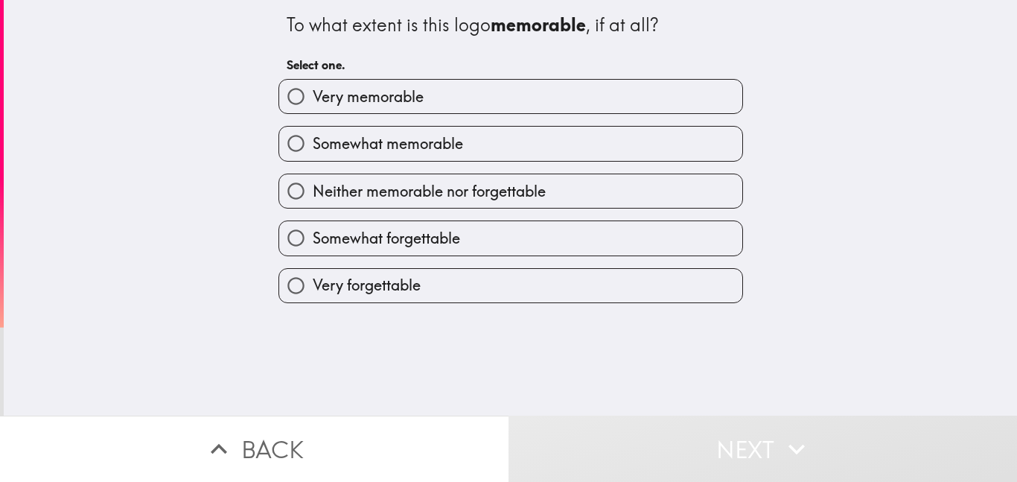
click at [661, 196] on label "Neither memorable nor forgettable" at bounding box center [510, 191] width 463 height 34
click at [313, 196] on input "Neither memorable nor forgettable" at bounding box center [296, 191] width 34 height 34
radio input "true"
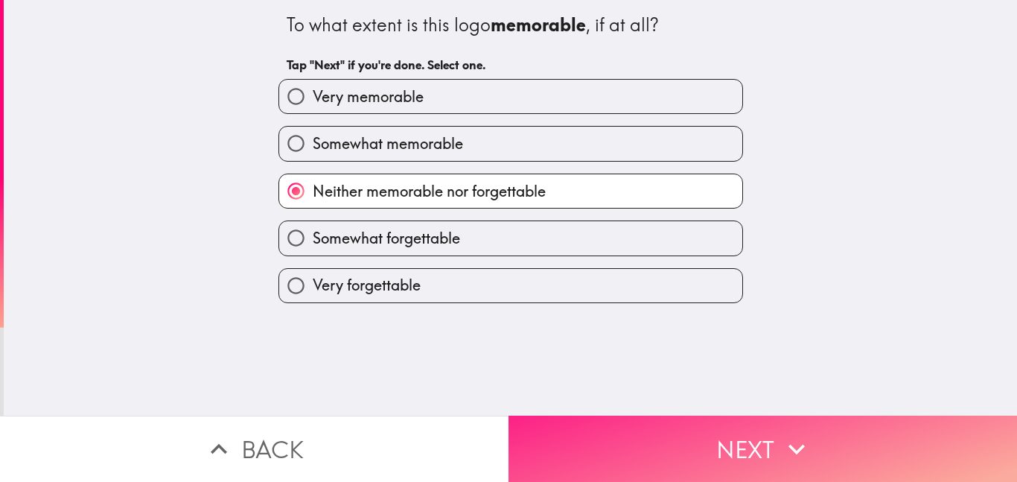
click at [674, 439] on button "Next" at bounding box center [762, 448] width 508 height 66
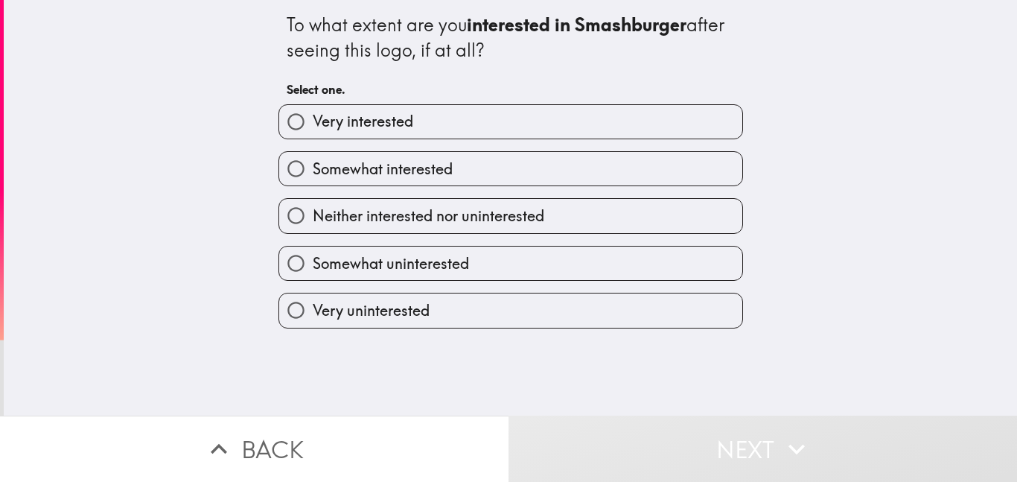
click at [660, 298] on label "Very uninterested" at bounding box center [510, 310] width 463 height 34
click at [313, 298] on input "Very uninterested" at bounding box center [296, 310] width 34 height 34
radio input "true"
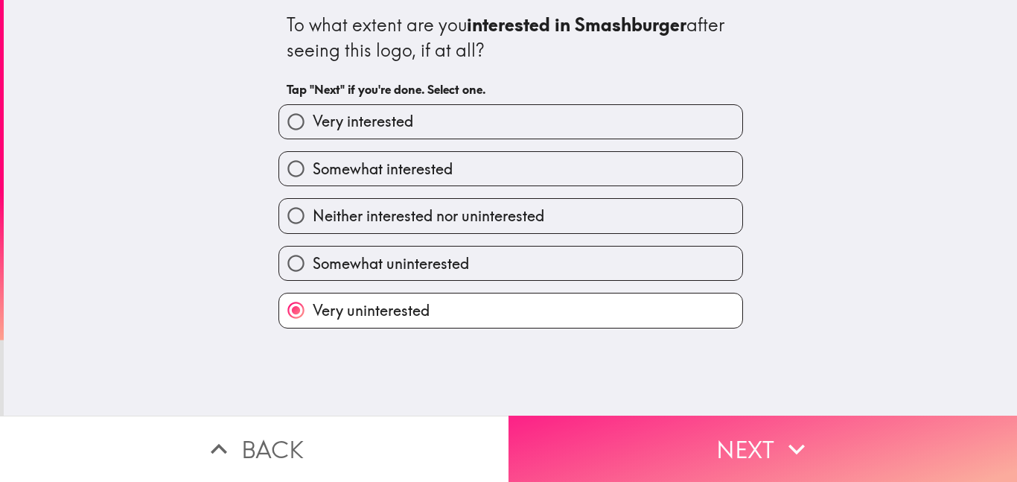
click at [707, 436] on button "Next" at bounding box center [762, 448] width 508 height 66
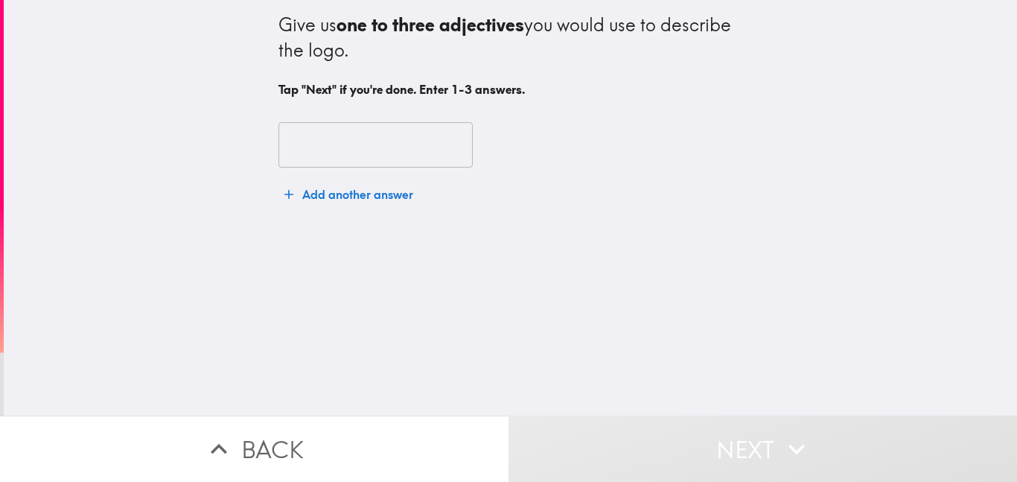
click at [441, 146] on input "text" at bounding box center [375, 145] width 194 height 46
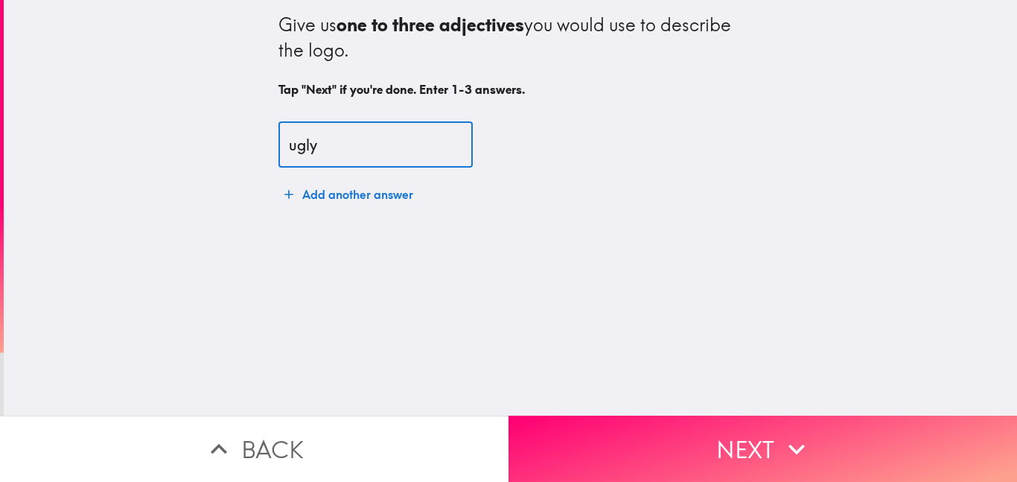
type input "ugly"
click at [390, 188] on button "Add another answer" at bounding box center [348, 194] width 141 height 30
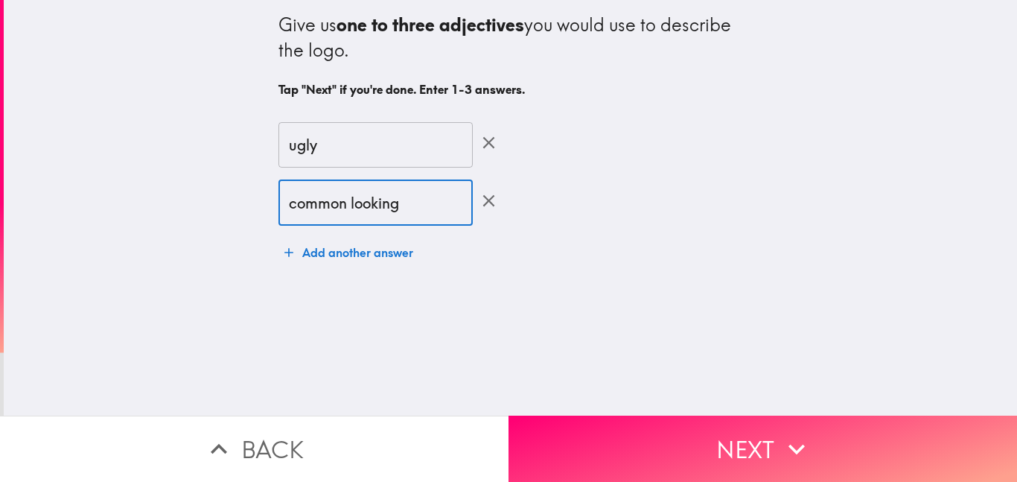
type input "common looking"
click at [356, 253] on button "Add another answer" at bounding box center [348, 252] width 141 height 30
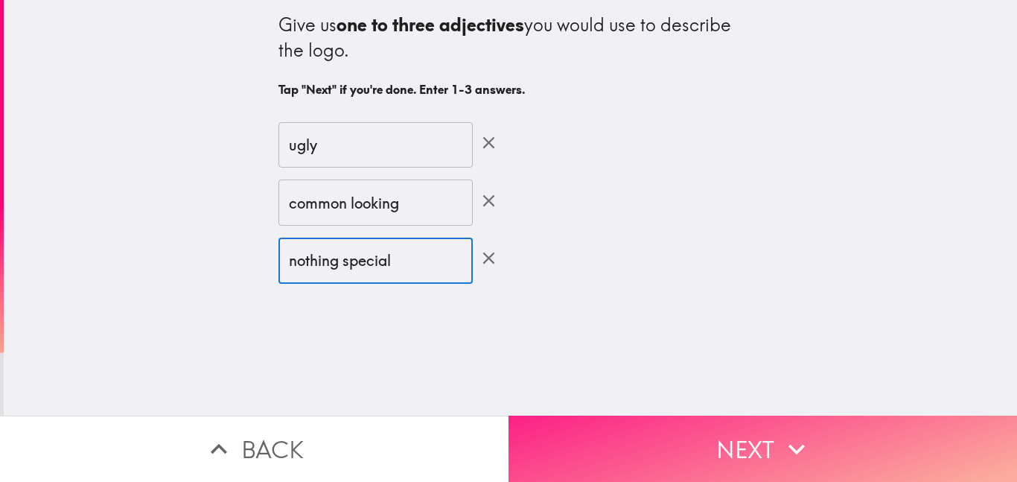
type input "nothing special"
click at [652, 439] on button "Next" at bounding box center [762, 448] width 508 height 66
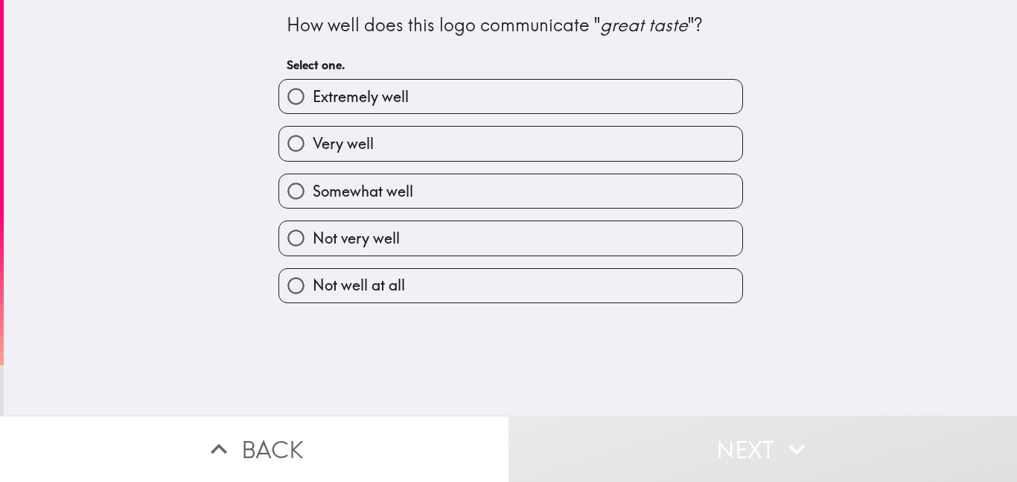
click at [663, 286] on label "Not well at all" at bounding box center [510, 286] width 463 height 34
click at [313, 286] on input "Not well at all" at bounding box center [296, 286] width 34 height 34
radio input "true"
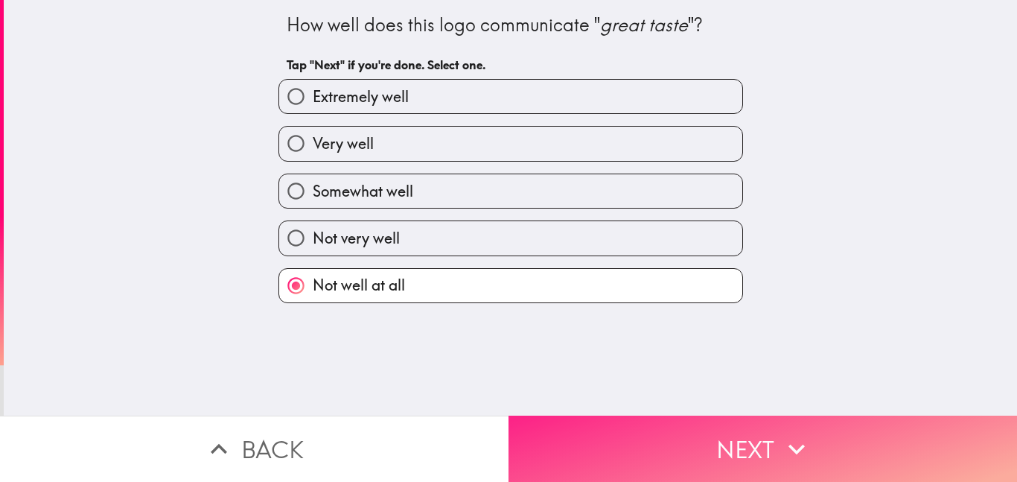
click at [715, 440] on button "Next" at bounding box center [762, 448] width 508 height 66
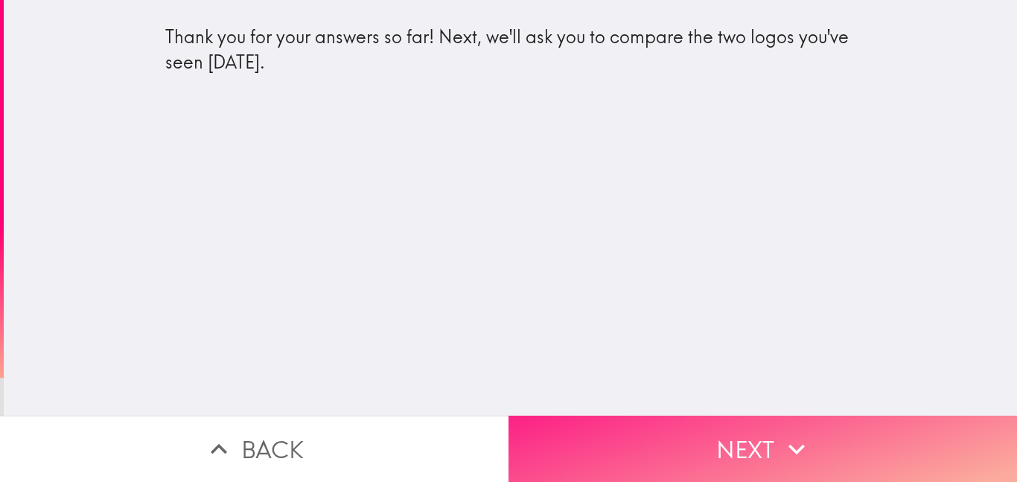
click at [739, 452] on button "Next" at bounding box center [762, 448] width 508 height 66
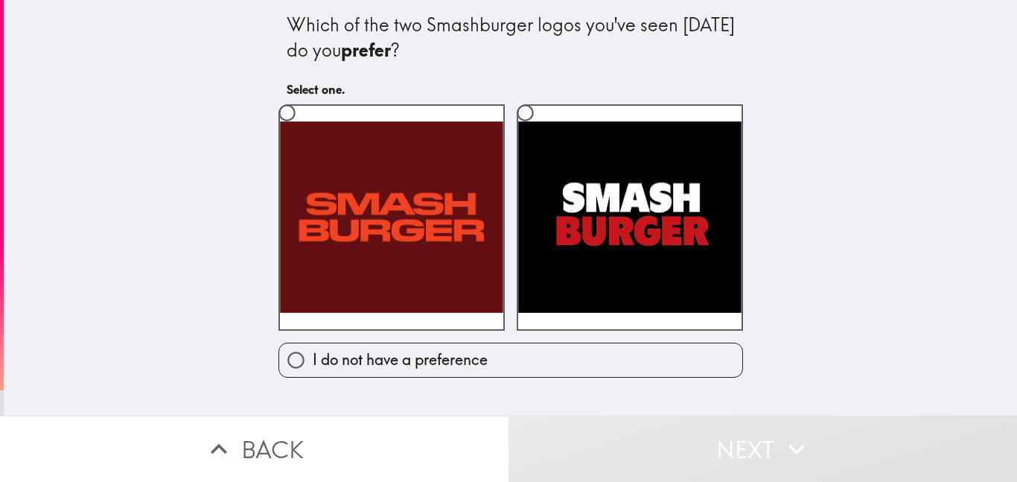
click at [699, 357] on label "I do not have a preference" at bounding box center [510, 360] width 463 height 34
click at [313, 357] on input "I do not have a preference" at bounding box center [296, 360] width 34 height 34
radio input "true"
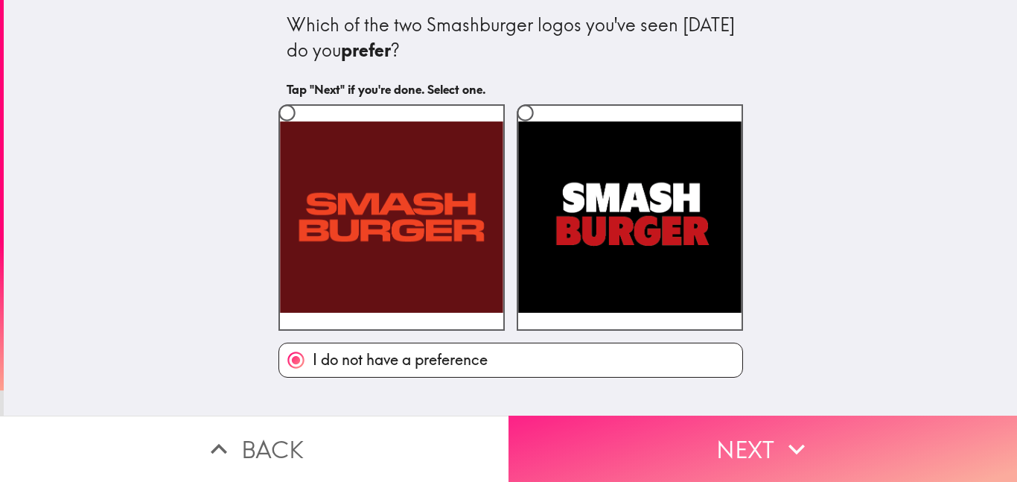
click at [739, 455] on button "Next" at bounding box center [762, 448] width 508 height 66
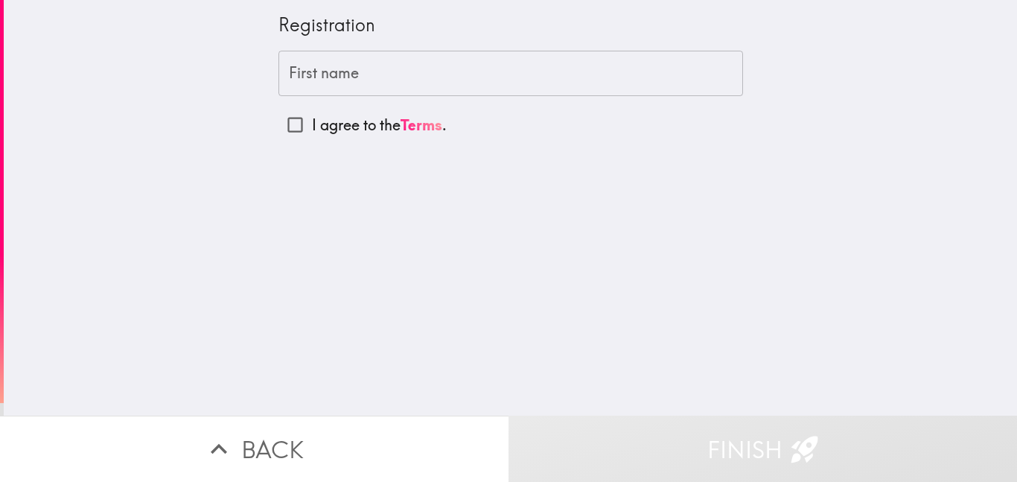
click at [633, 63] on input "First name" at bounding box center [510, 74] width 465 height 46
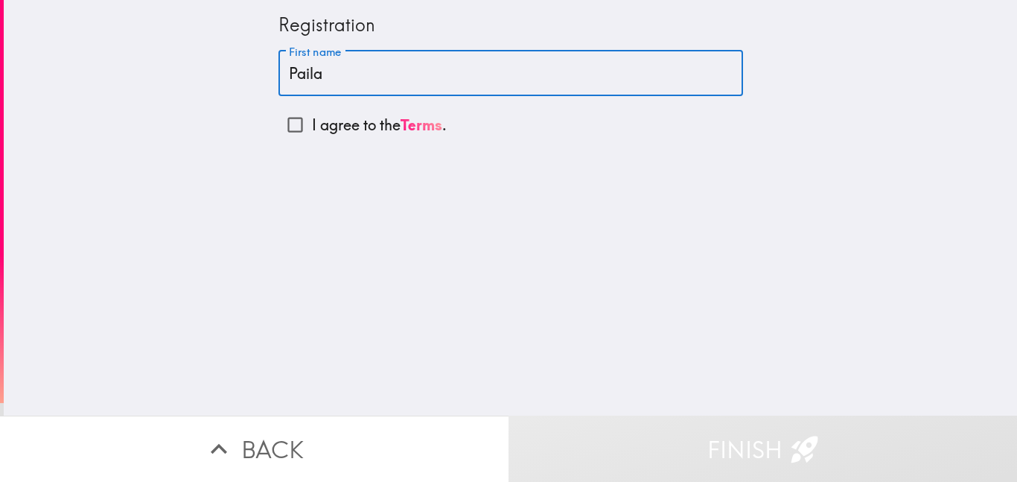
click at [464, 80] on input "Paila" at bounding box center [510, 74] width 465 height 46
type input "[PERSON_NAME]"
click at [293, 125] on input "I agree to the Terms ." at bounding box center [295, 125] width 34 height 34
checkbox input "true"
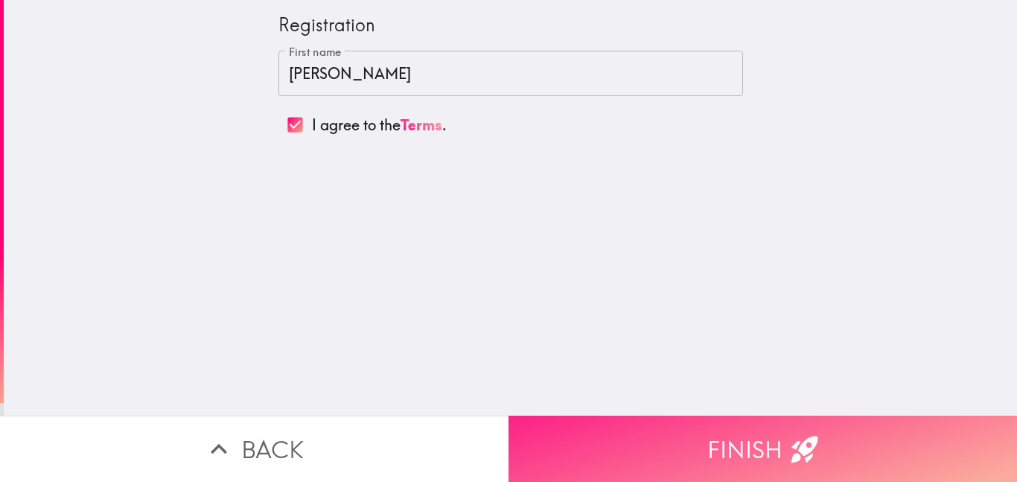
click at [644, 442] on button "Finish" at bounding box center [762, 448] width 508 height 66
